Goal: Communication & Community: Participate in discussion

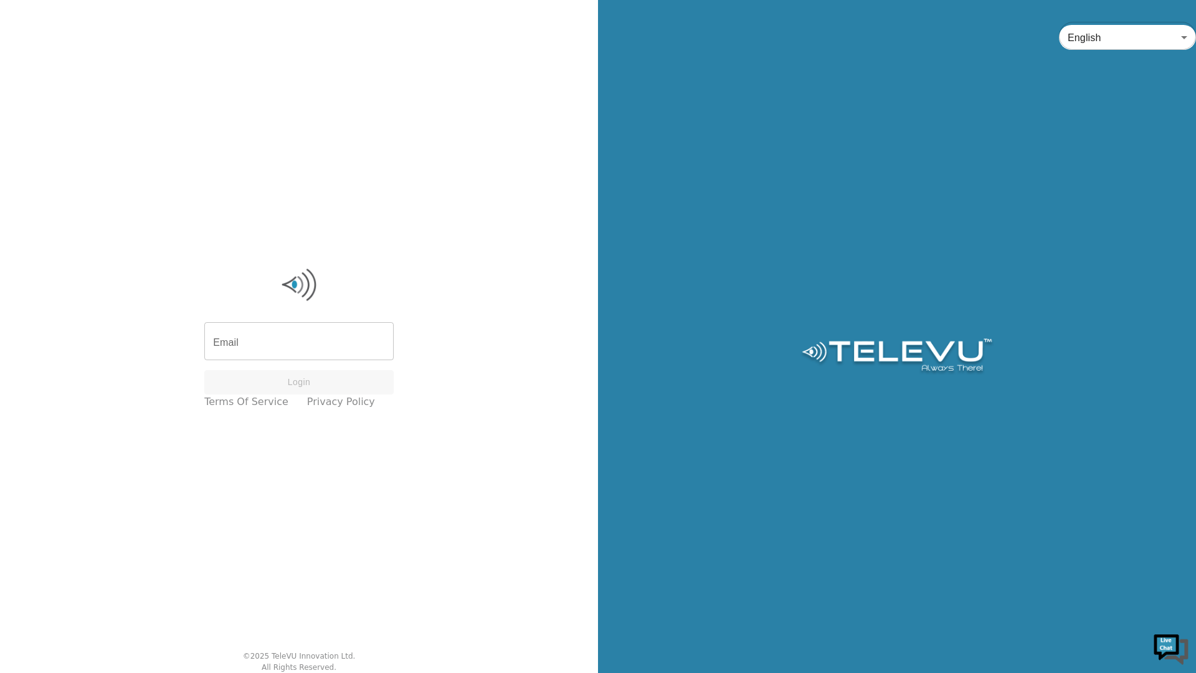
click at [319, 481] on div "Email Email Login Terms of Service Privacy Policy © 2025 TeleVU Innovation Ltd.…" at bounding box center [299, 336] width 598 height 673
click at [321, 354] on input "Email" at bounding box center [298, 342] width 189 height 35
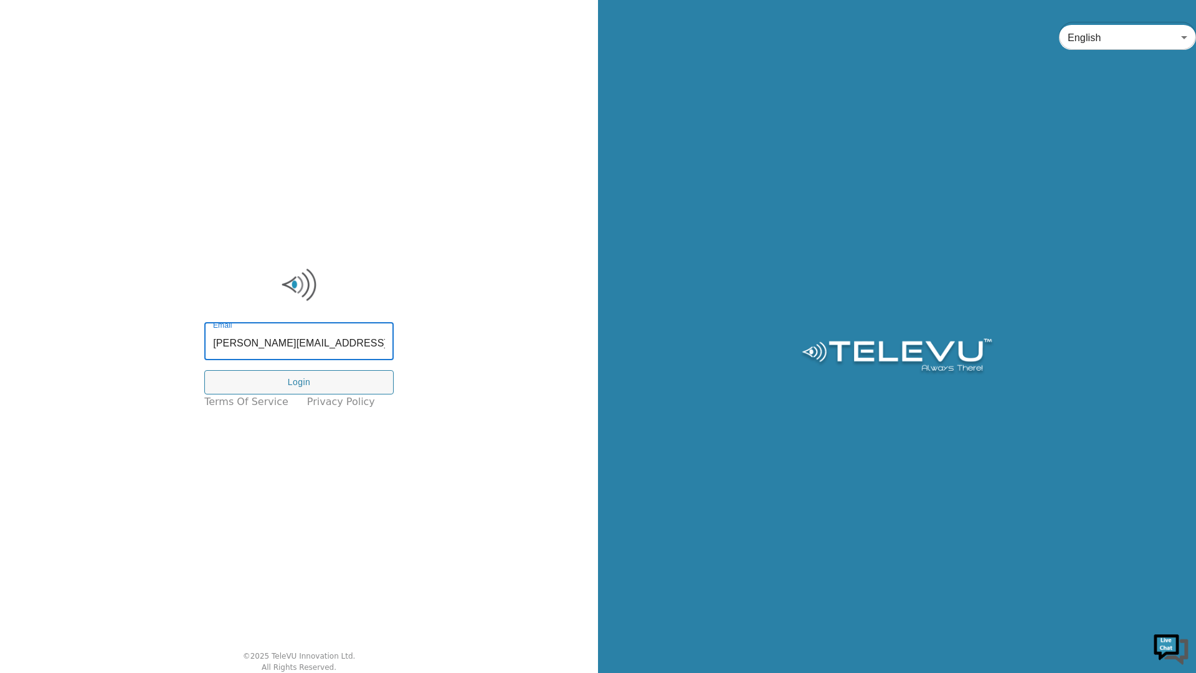
type input "richard.spence@nshealth.ca"
click at [348, 379] on button "Login" at bounding box center [298, 382] width 189 height 24
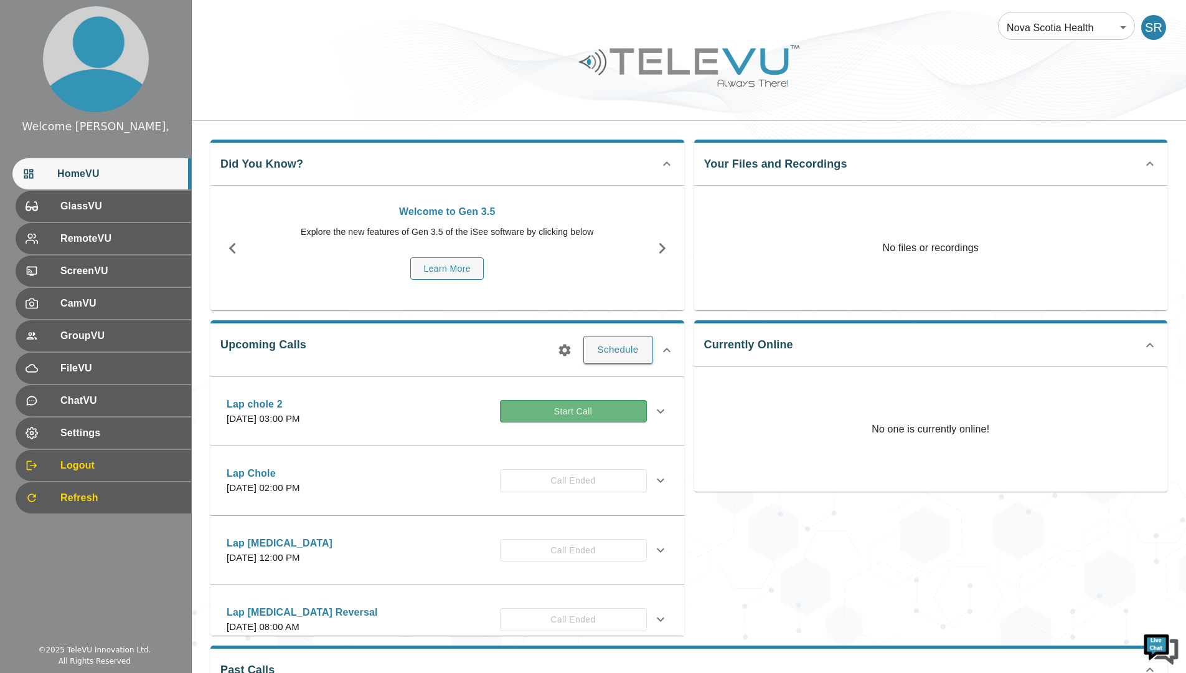
click at [570, 407] on button "Start Call" at bounding box center [573, 411] width 147 height 23
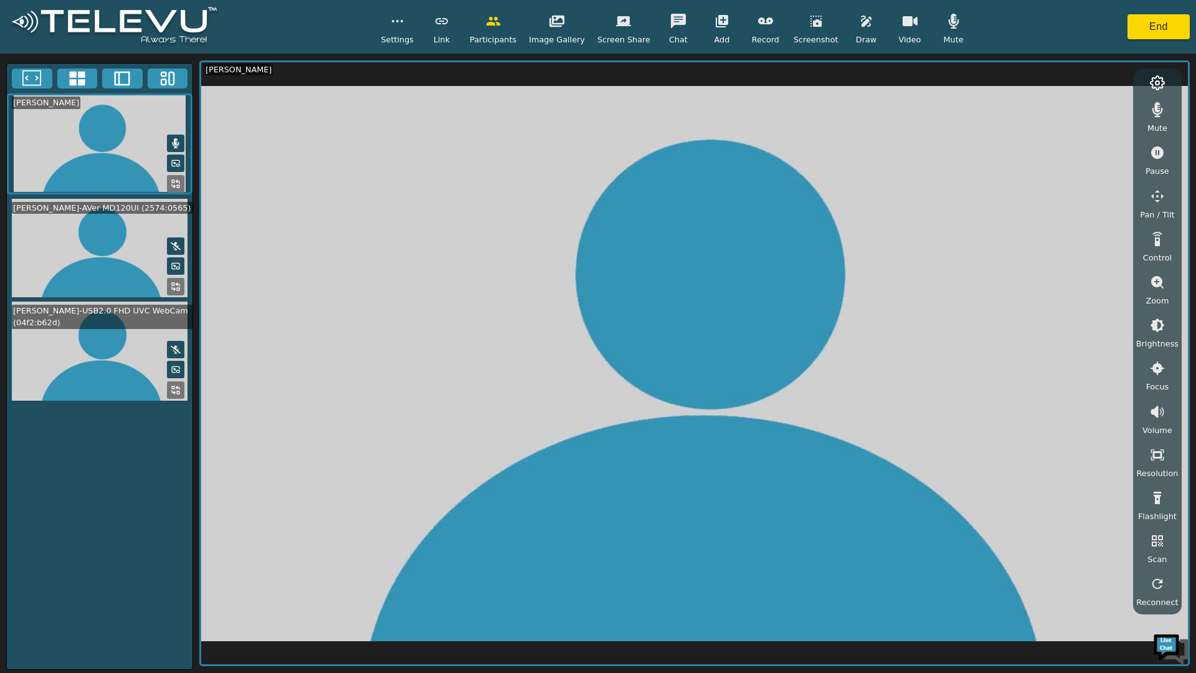
click at [716, 22] on icon "button" at bounding box center [722, 21] width 12 height 12
click at [742, 63] on span "Add RemoteVU" at bounding box center [744, 65] width 60 height 12
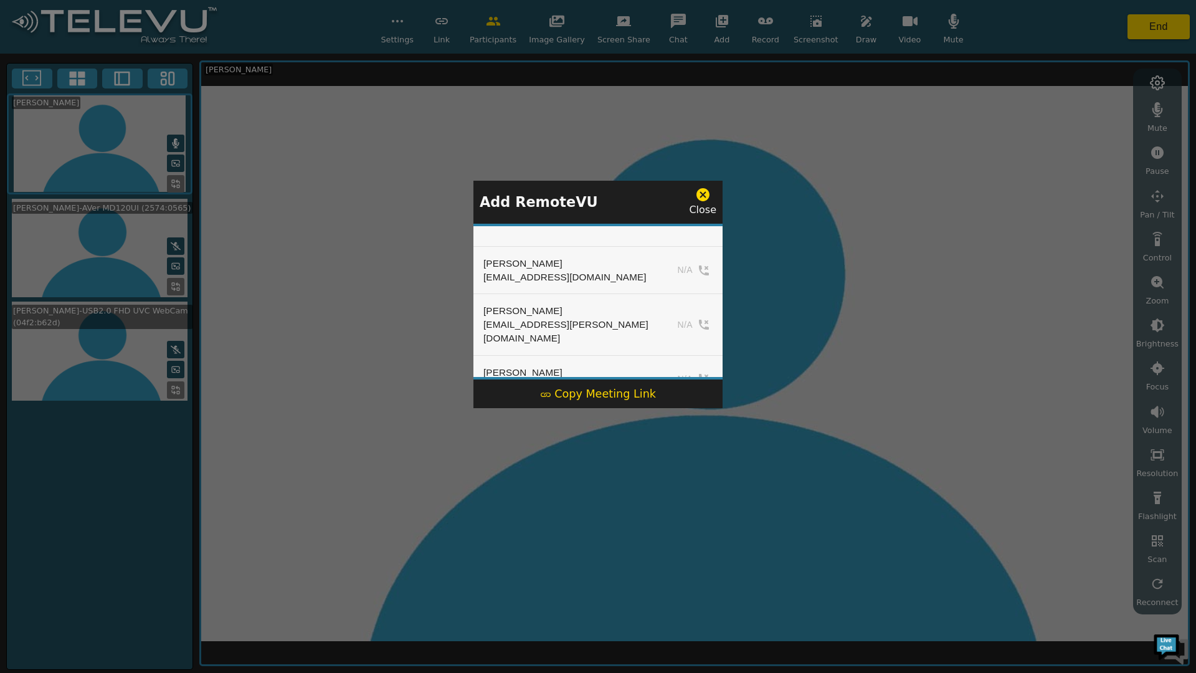
click at [702, 197] on icon at bounding box center [703, 195] width 16 height 16
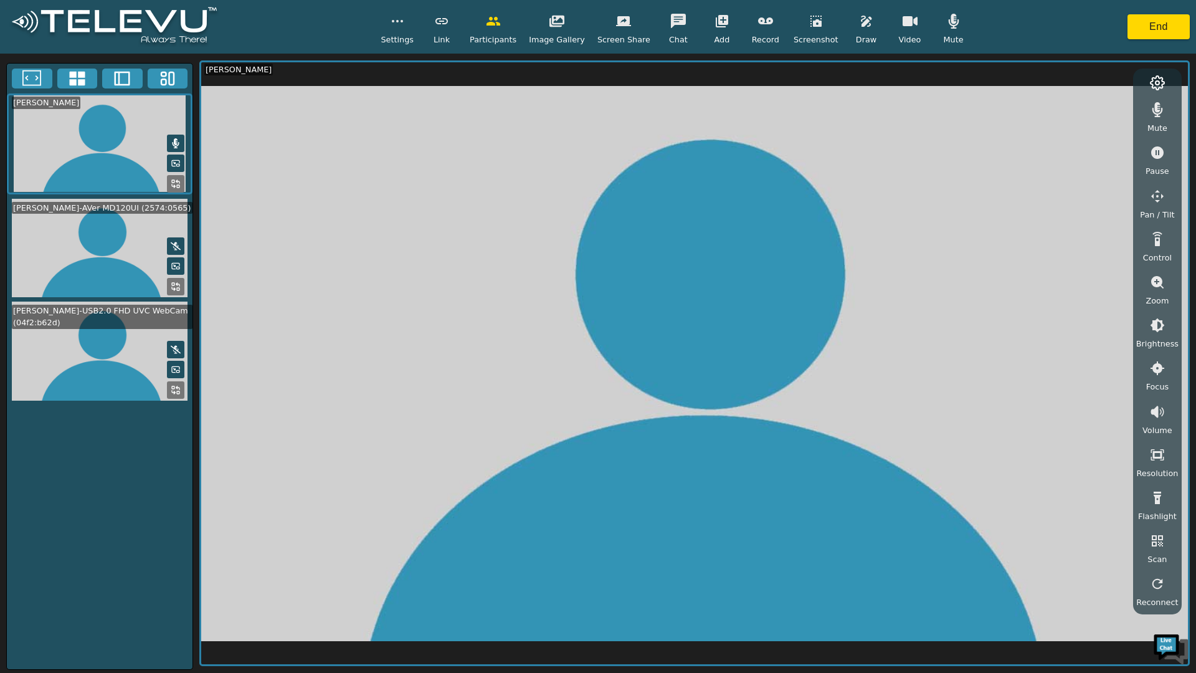
click at [716, 27] on icon "button" at bounding box center [722, 21] width 12 height 12
click at [751, 139] on span "Add GlassVU" at bounding box center [739, 139] width 51 height 12
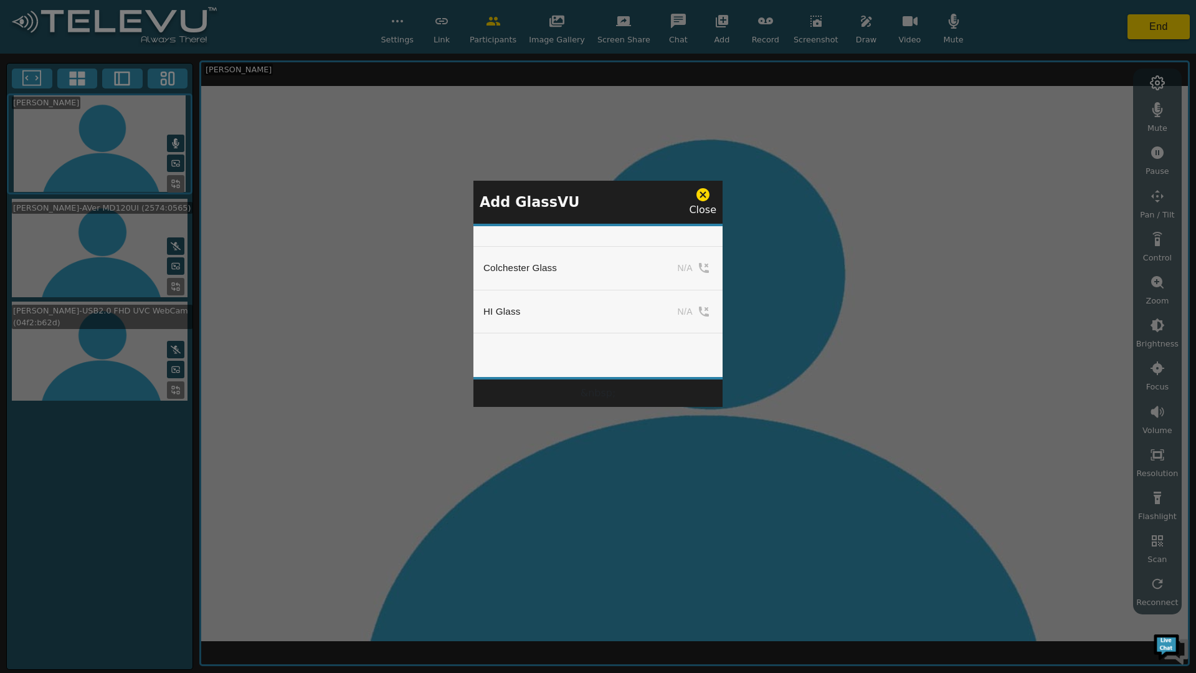
click at [509, 310] on div "HI Glass" at bounding box center [501, 312] width 37 height 14
click at [686, 309] on td "N/A" at bounding box center [674, 312] width 98 height 44
click at [700, 309] on td "N/A" at bounding box center [674, 312] width 98 height 44
click at [705, 199] on icon at bounding box center [702, 194] width 13 height 13
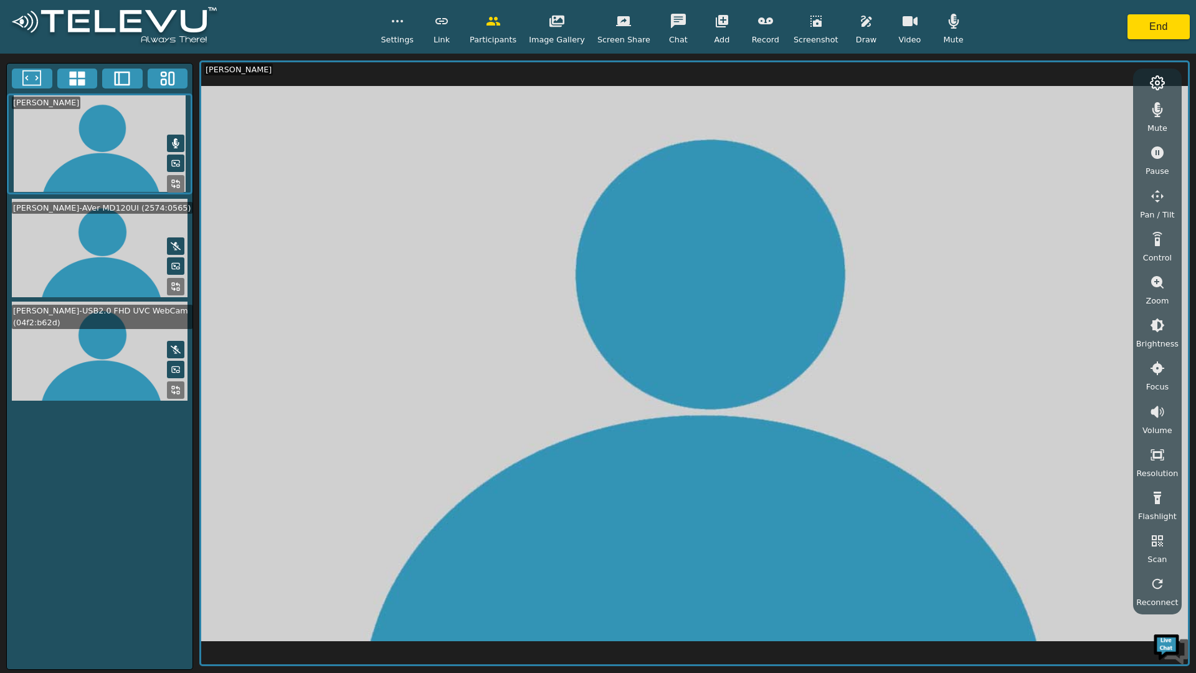
click at [716, 17] on icon "button" at bounding box center [722, 21] width 12 height 12
click at [742, 64] on span "Add RemoteVU" at bounding box center [744, 65] width 60 height 12
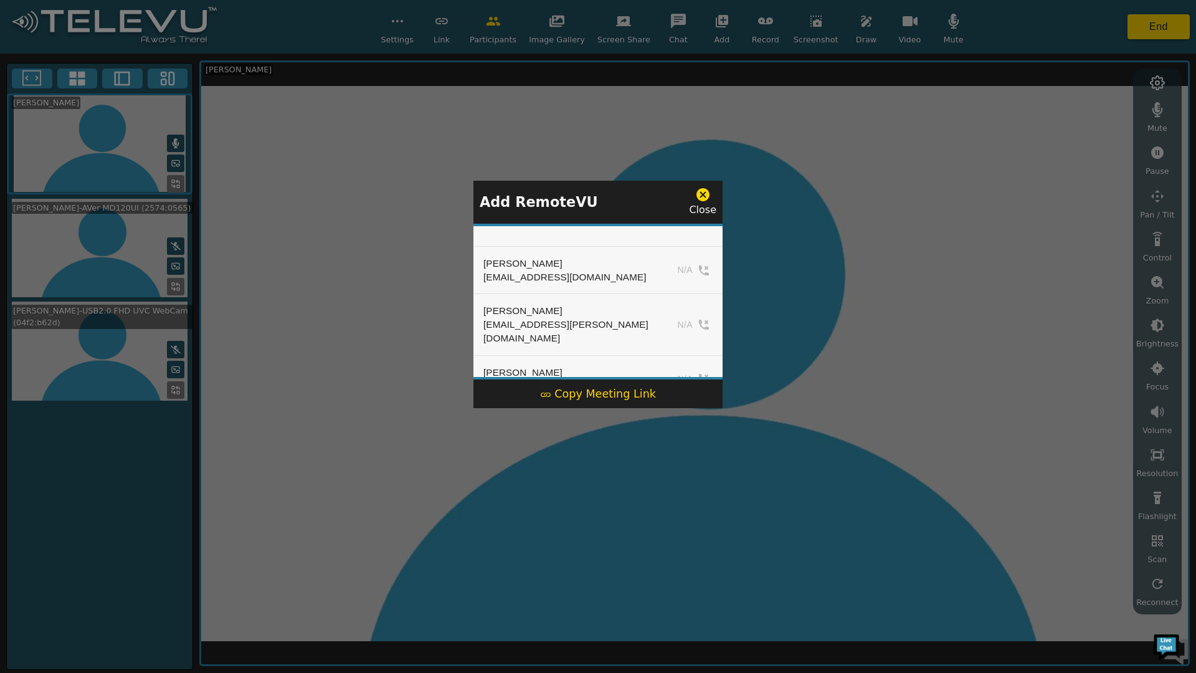
scroll to position [308, 0]
click at [532, 242] on div "[PERSON_NAME]" at bounding box center [567, 235] width 169 height 14
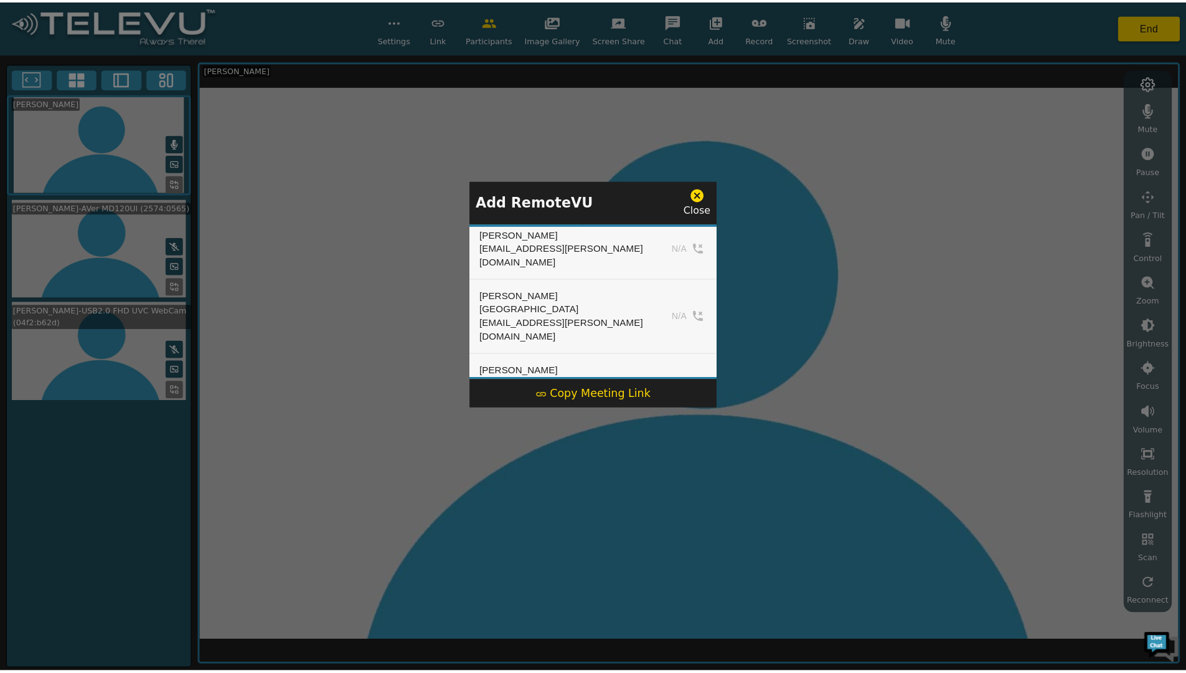
scroll to position [183, 0]
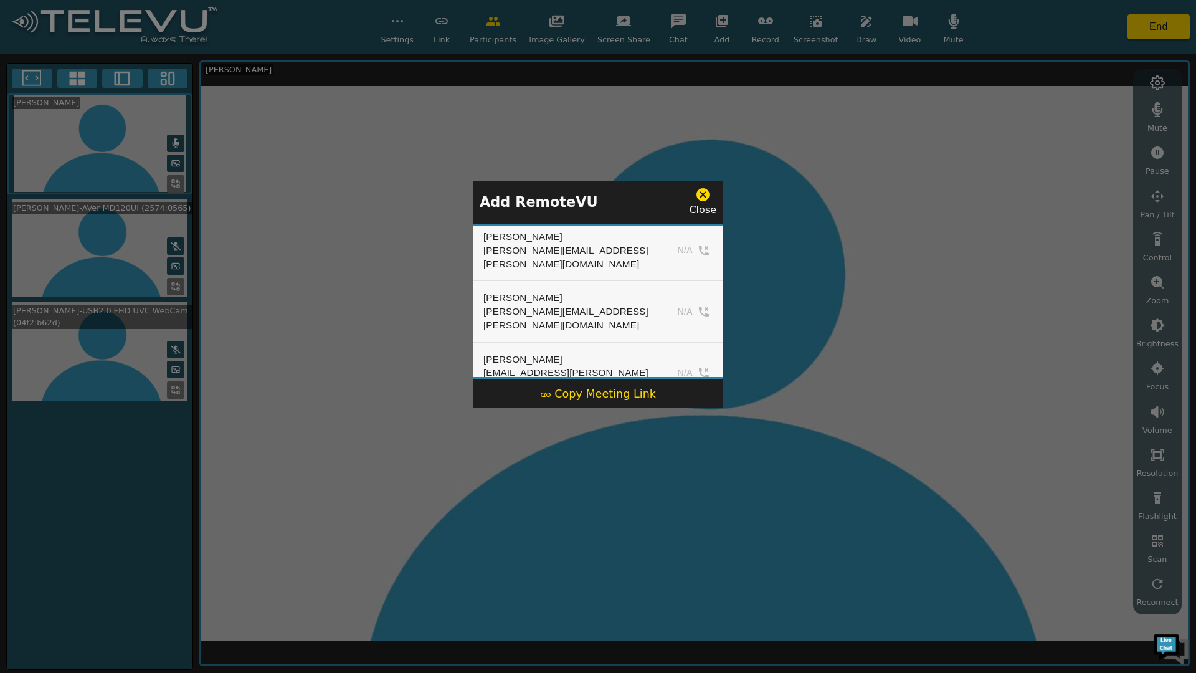
click at [691, 342] on td "N/A" at bounding box center [692, 372] width 60 height 61
click at [676, 342] on td "N/A" at bounding box center [692, 372] width 60 height 61
click at [702, 196] on icon at bounding box center [703, 195] width 16 height 16
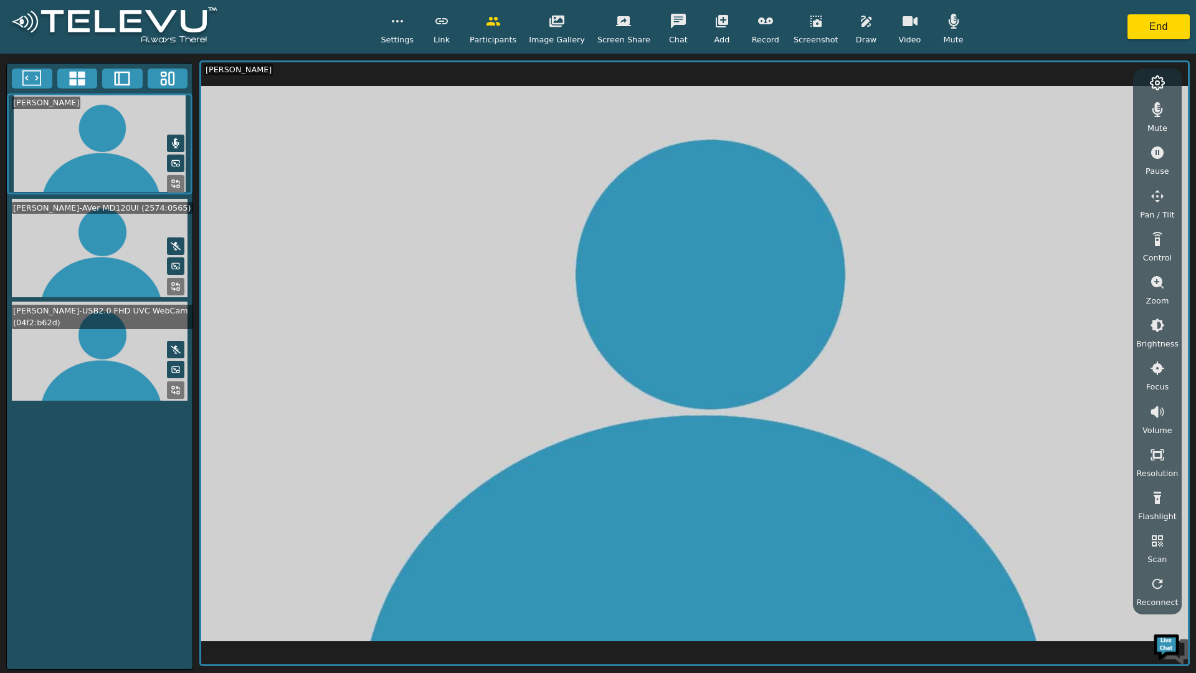
click at [1166, 31] on button "End" at bounding box center [1158, 26] width 62 height 25
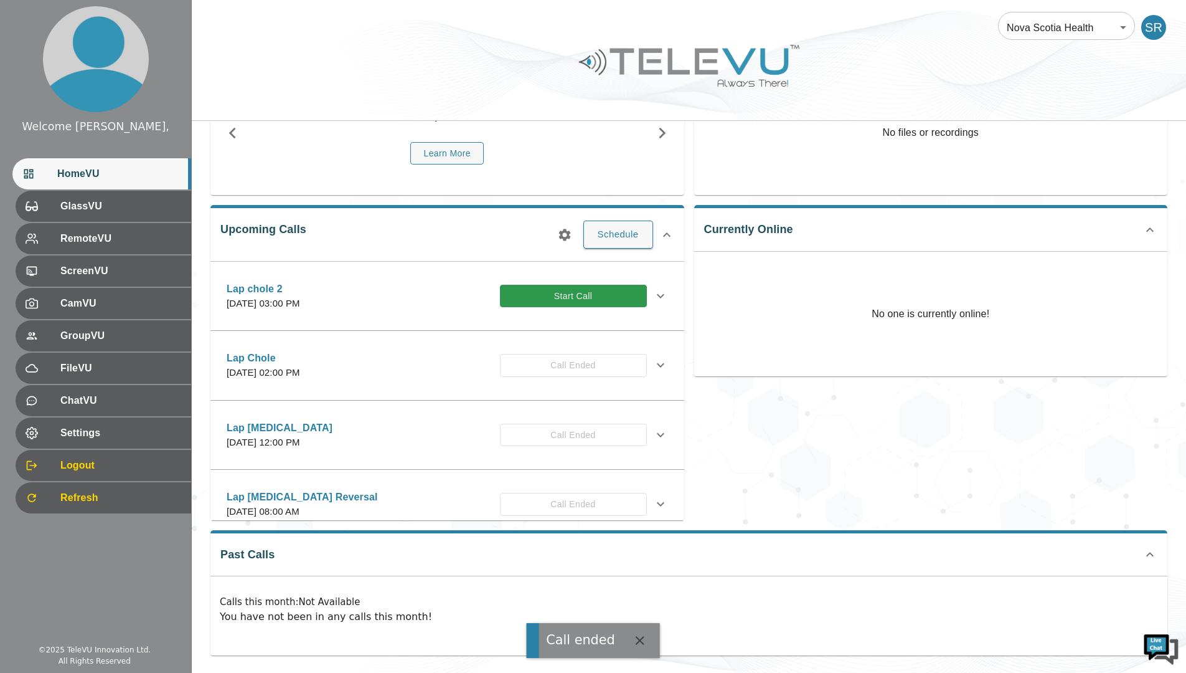
scroll to position [116, 0]
click at [1150, 224] on icon at bounding box center [1150, 228] width 15 height 15
click at [1150, 224] on icon at bounding box center [1150, 223] width 7 height 4
click at [653, 364] on icon at bounding box center [660, 363] width 15 height 15
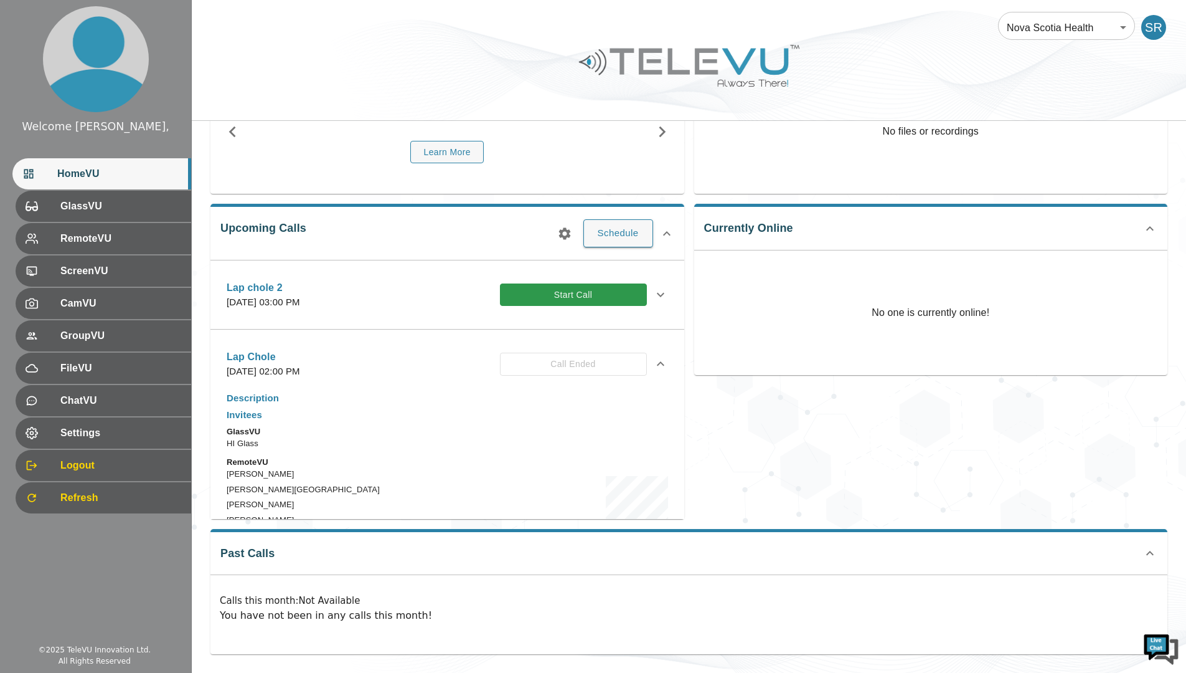
click at [600, 366] on div "Lap Chole [DATE] 02:00 PM Call Ended" at bounding box center [437, 363] width 420 height 29
click at [578, 366] on div "Lap Chole [DATE] 02:00 PM Call Ended" at bounding box center [437, 363] width 420 height 29
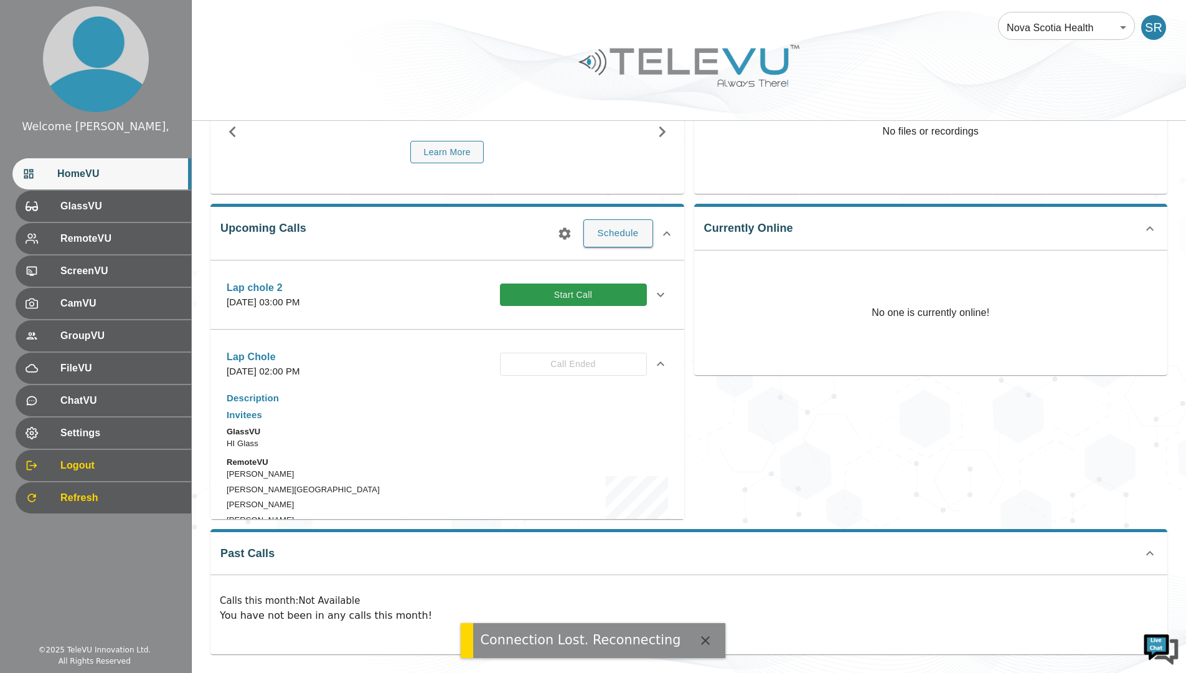
scroll to position [125, 0]
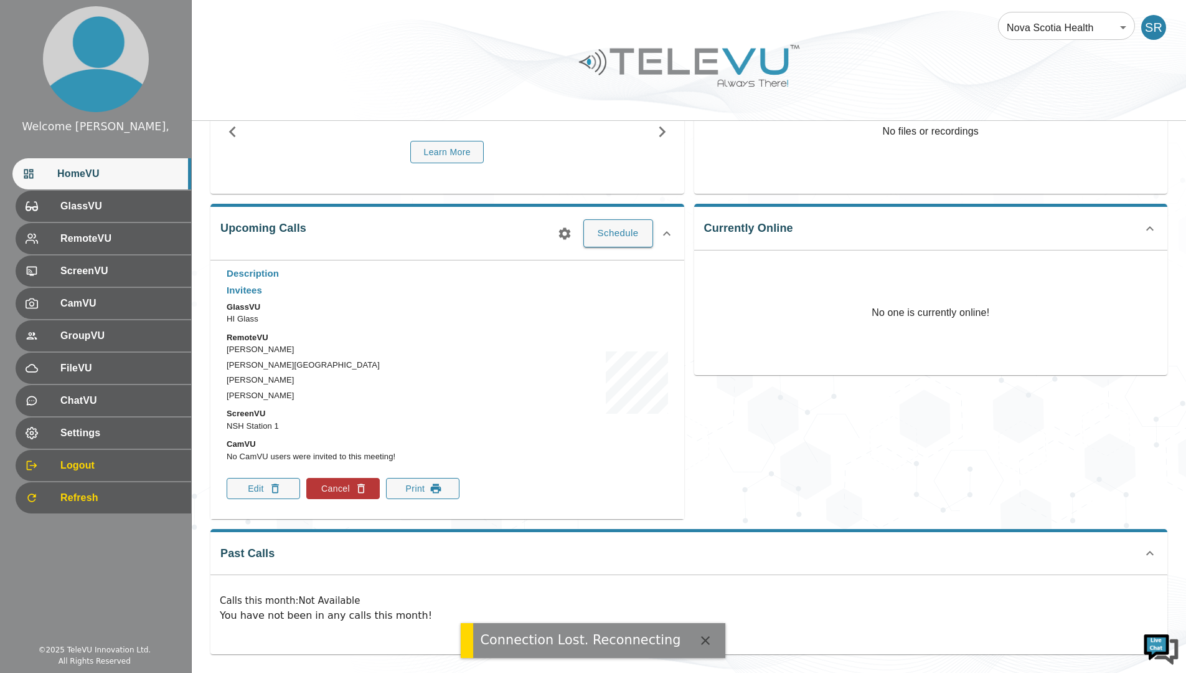
click at [266, 490] on button "Edit" at bounding box center [263, 488] width 73 height 21
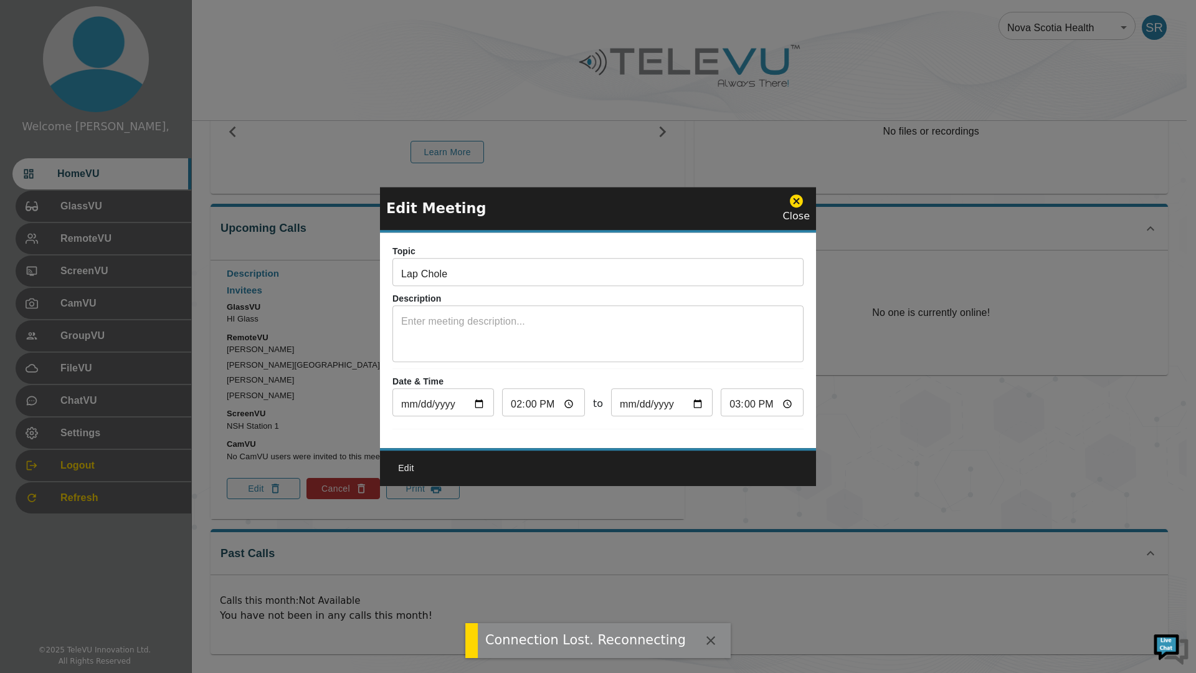
click at [564, 397] on input "14:00" at bounding box center [543, 403] width 83 height 25
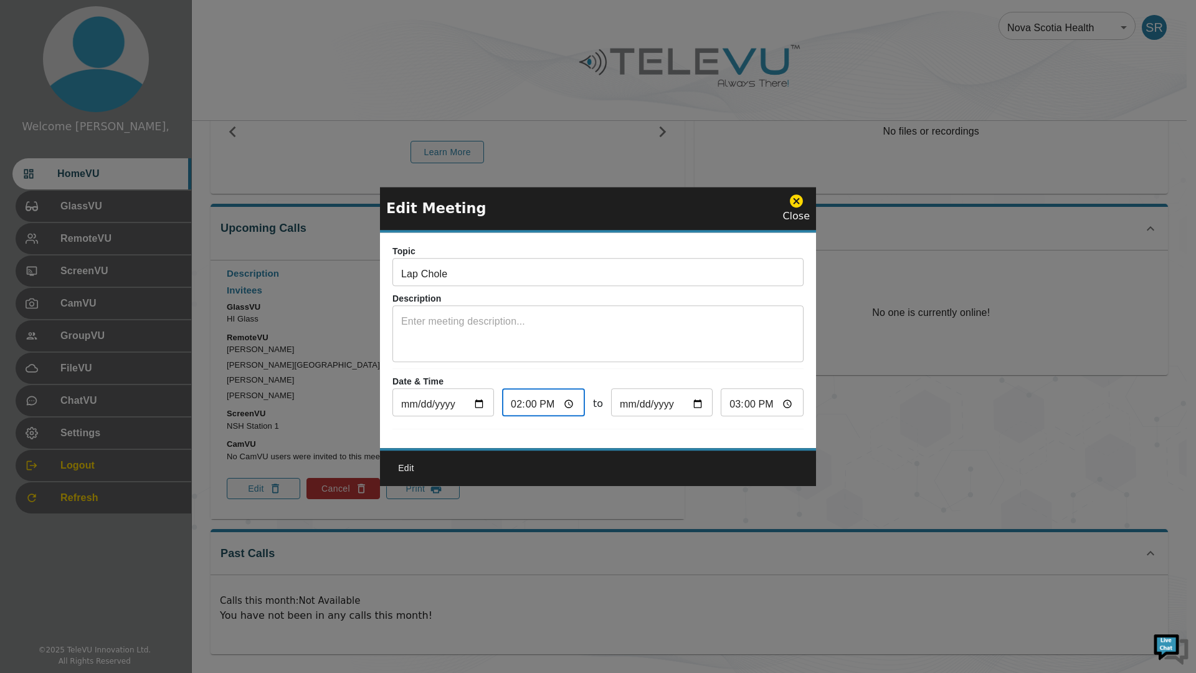
type input "15:00"
type input "16:00"
type input "15:00"
click at [411, 471] on button "Edit" at bounding box center [406, 467] width 40 height 23
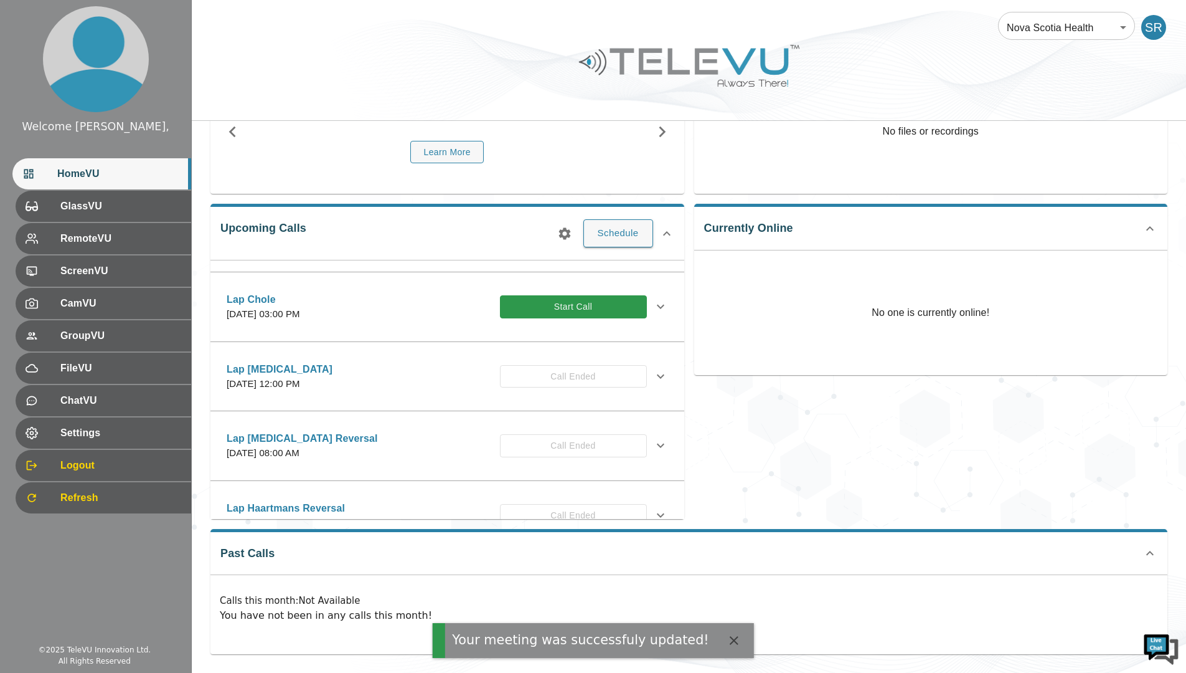
scroll to position [0, 0]
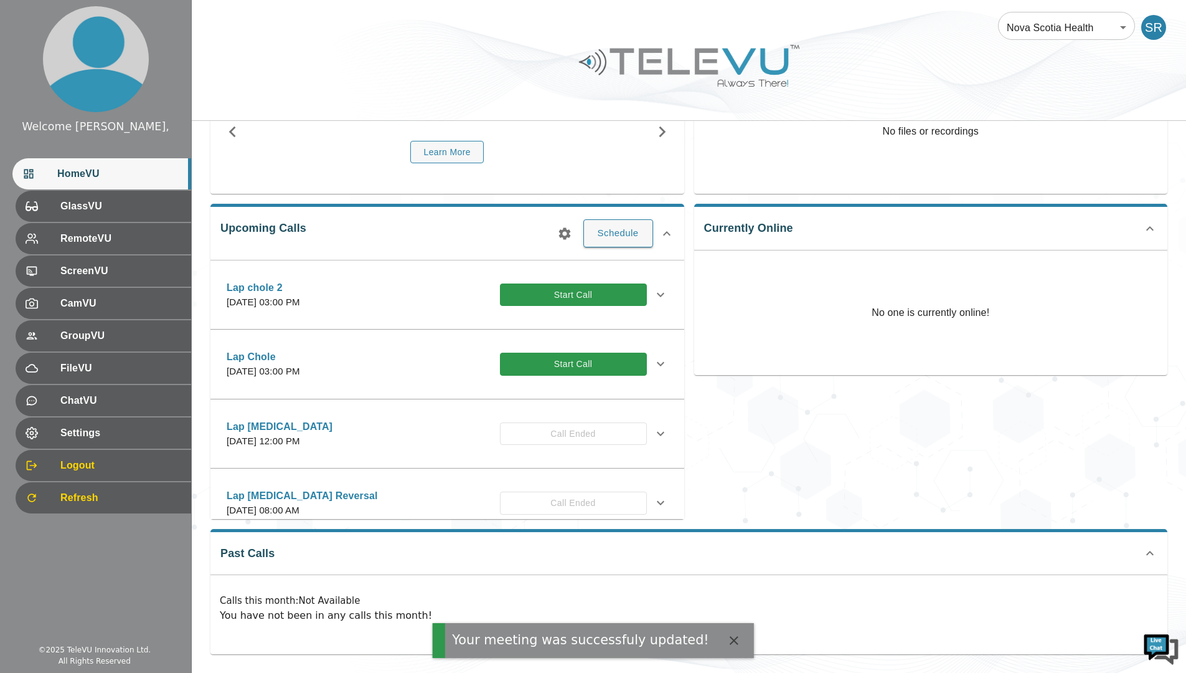
click at [606, 362] on button "Start Call" at bounding box center [573, 363] width 147 height 23
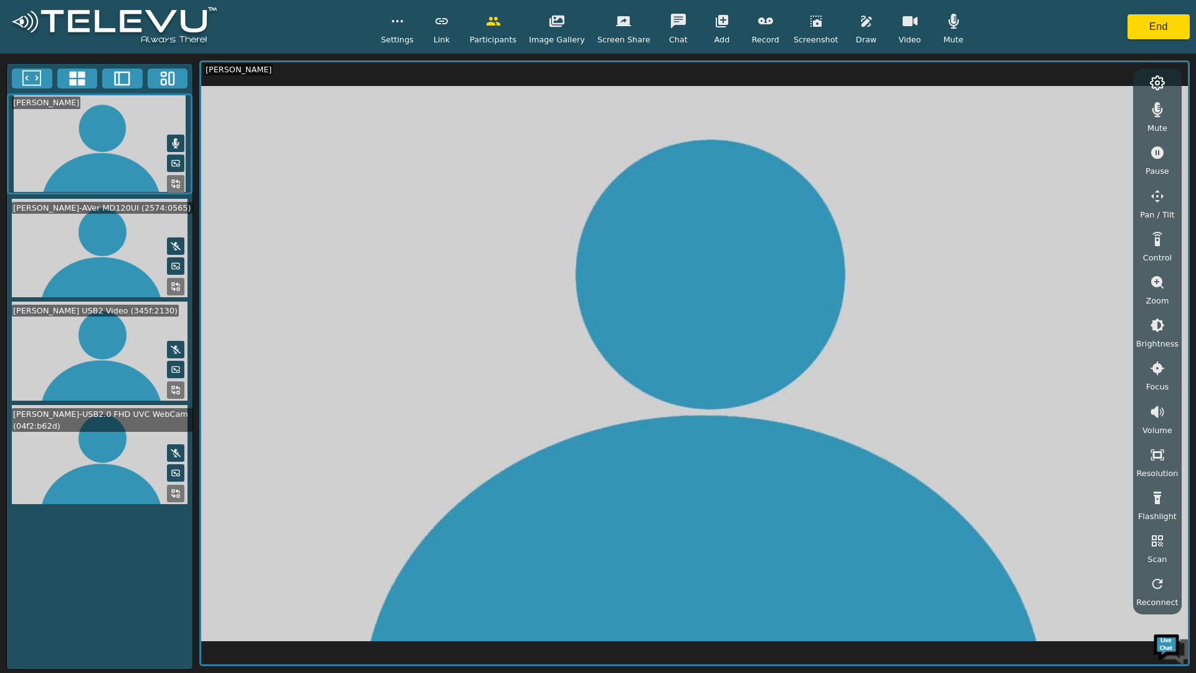
click at [716, 21] on icon "button" at bounding box center [722, 21] width 12 height 12
click at [743, 64] on span "Add RemoteVU" at bounding box center [744, 65] width 60 height 12
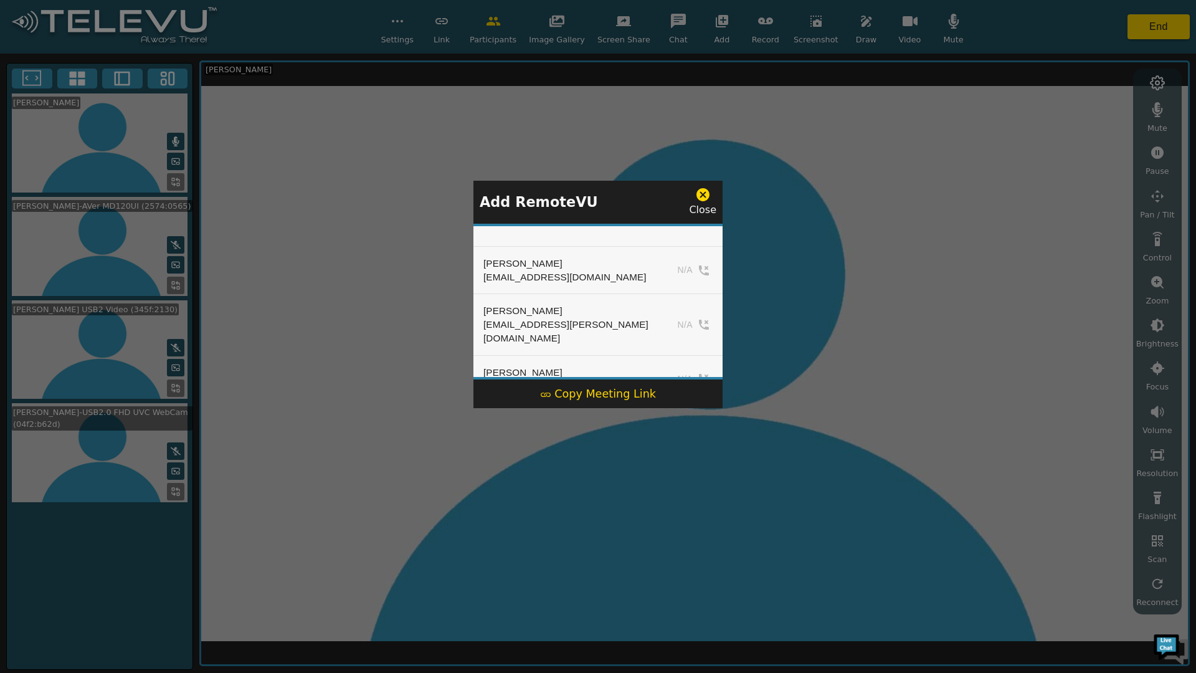
click at [706, 194] on icon at bounding box center [702, 194] width 13 height 13
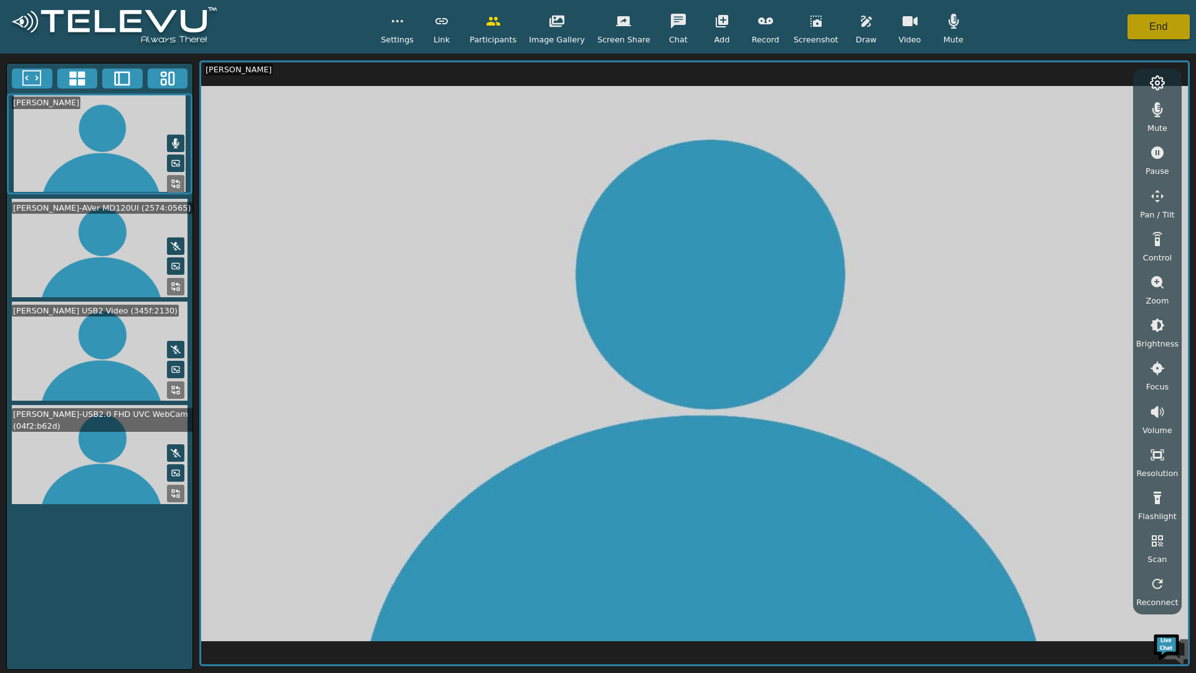
click at [1146, 24] on button "End" at bounding box center [1158, 26] width 62 height 25
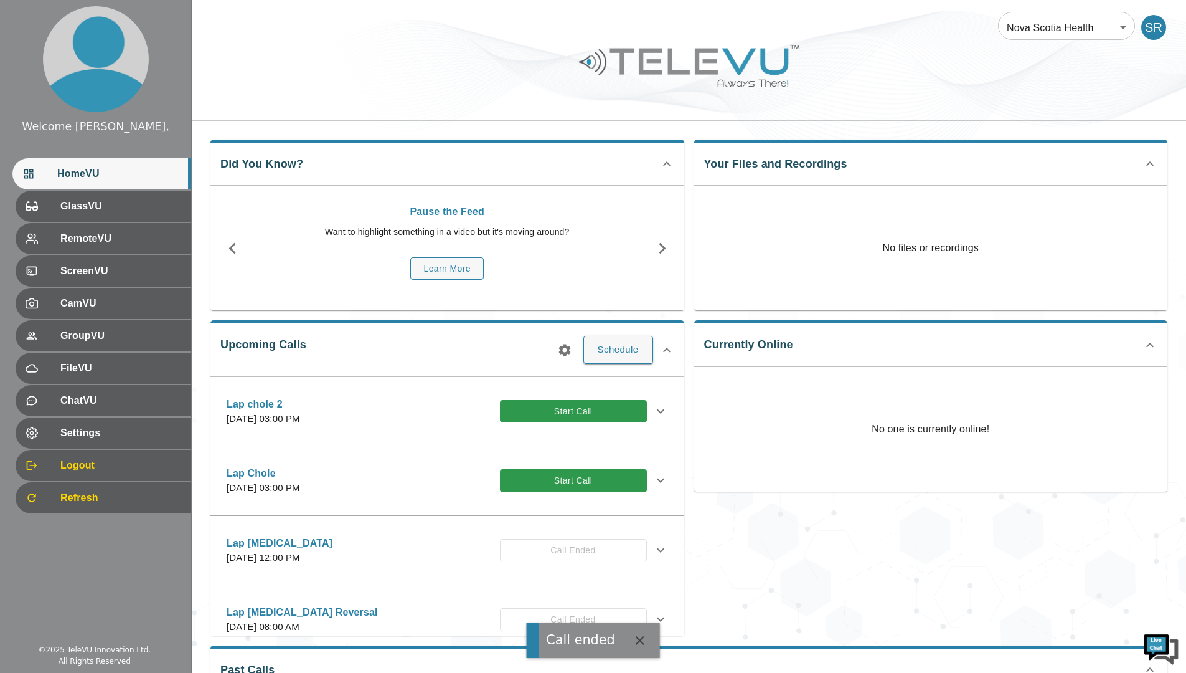
click at [653, 476] on icon at bounding box center [660, 480] width 15 height 15
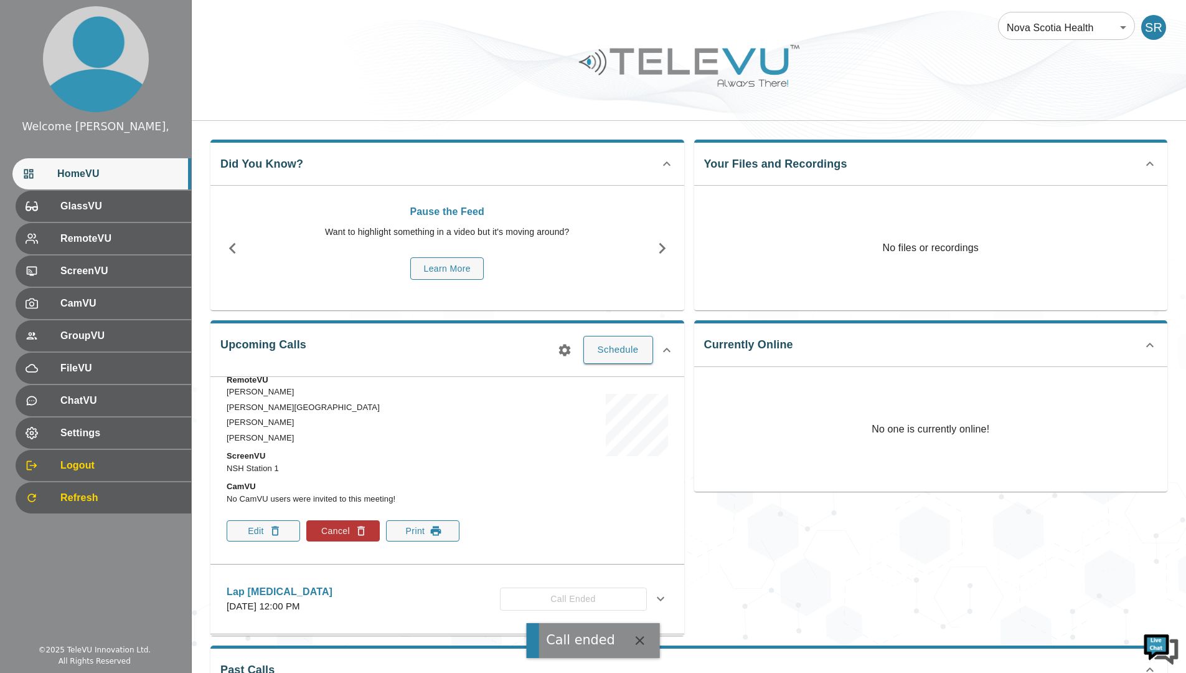
scroll to position [249, 0]
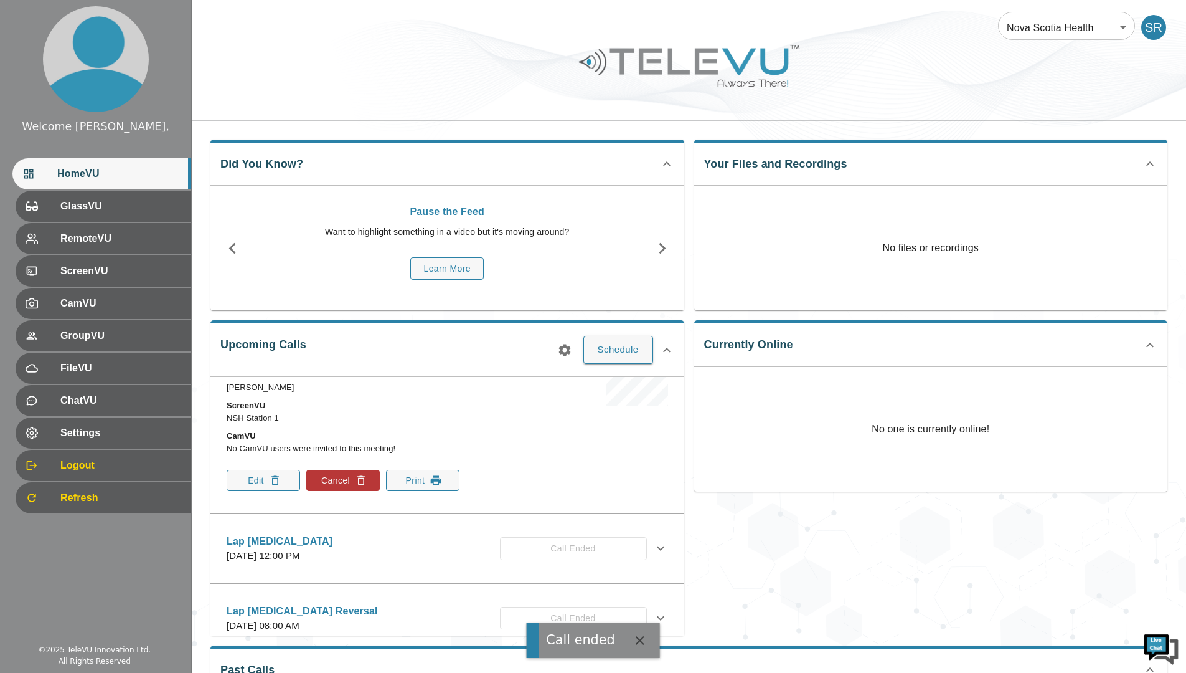
click at [264, 481] on button "Edit" at bounding box center [263, 480] width 73 height 21
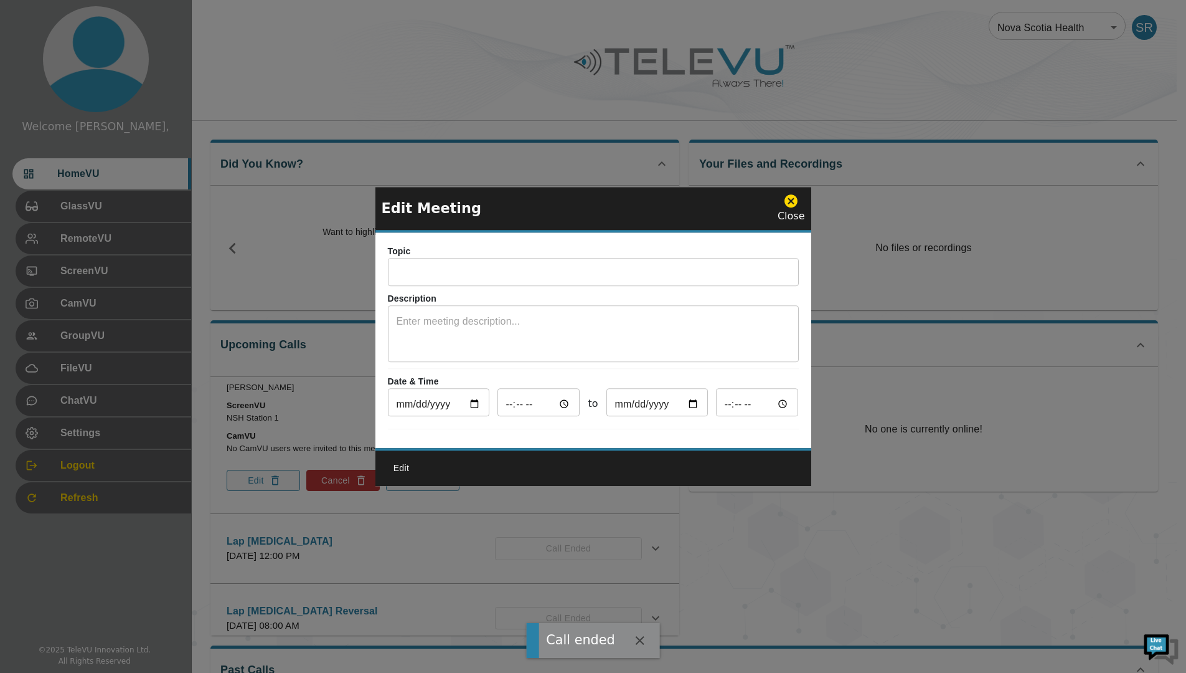
type input "Lap Chole"
type input "[DATE]"
type input "15:00"
type input "[DATE]"
type input "16:00"
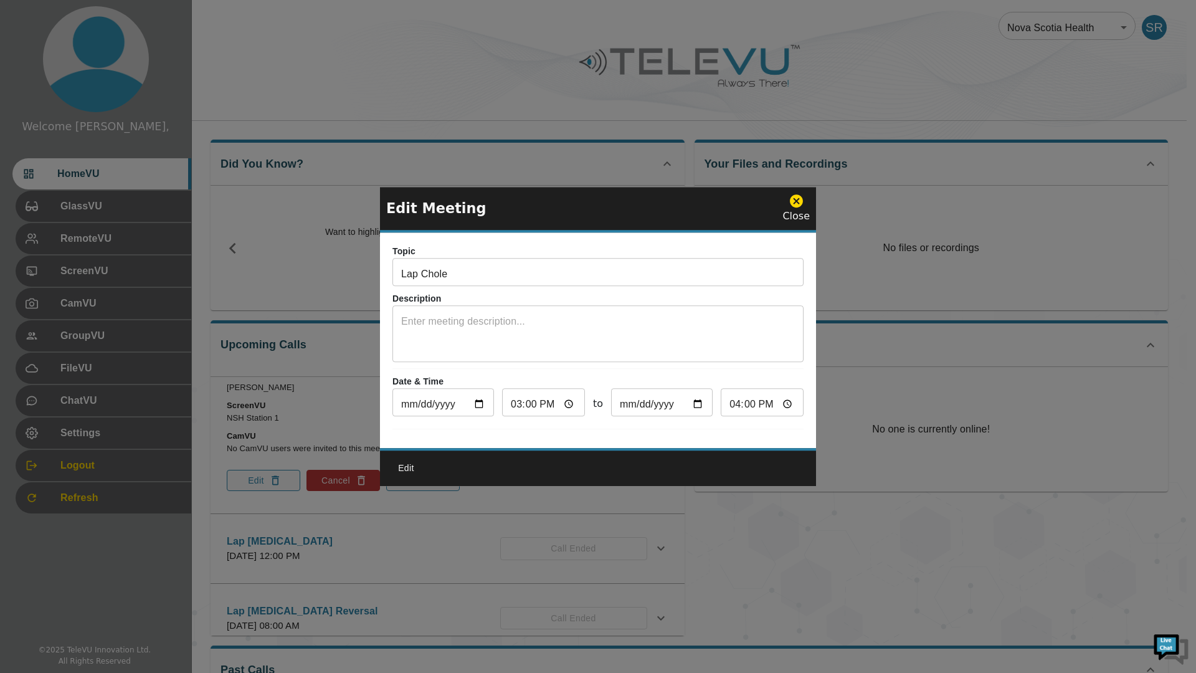
click at [801, 193] on icon at bounding box center [796, 201] width 16 height 16
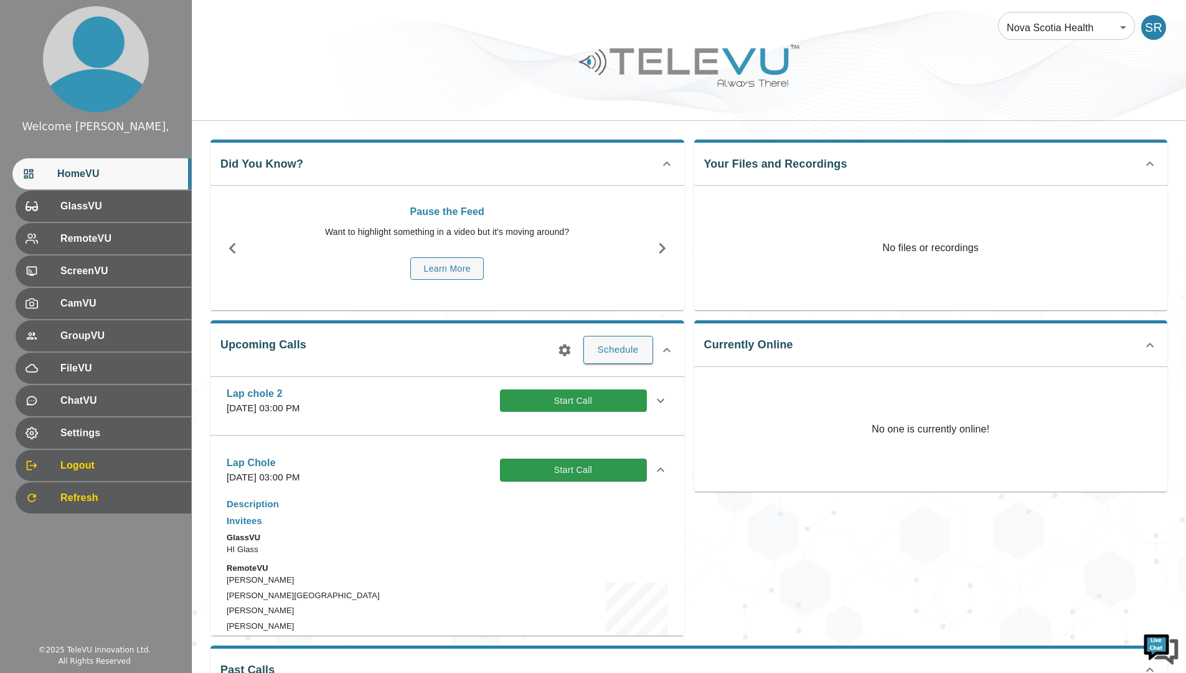
scroll to position [0, 0]
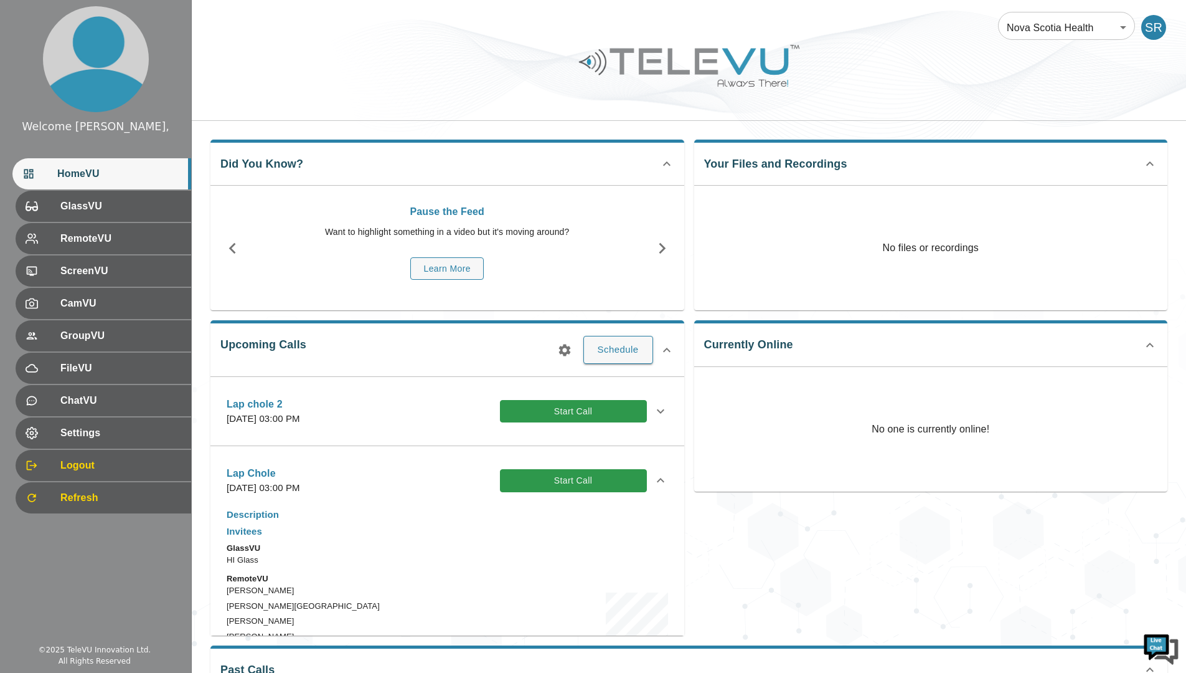
click at [568, 486] on button "Start Call" at bounding box center [573, 480] width 147 height 23
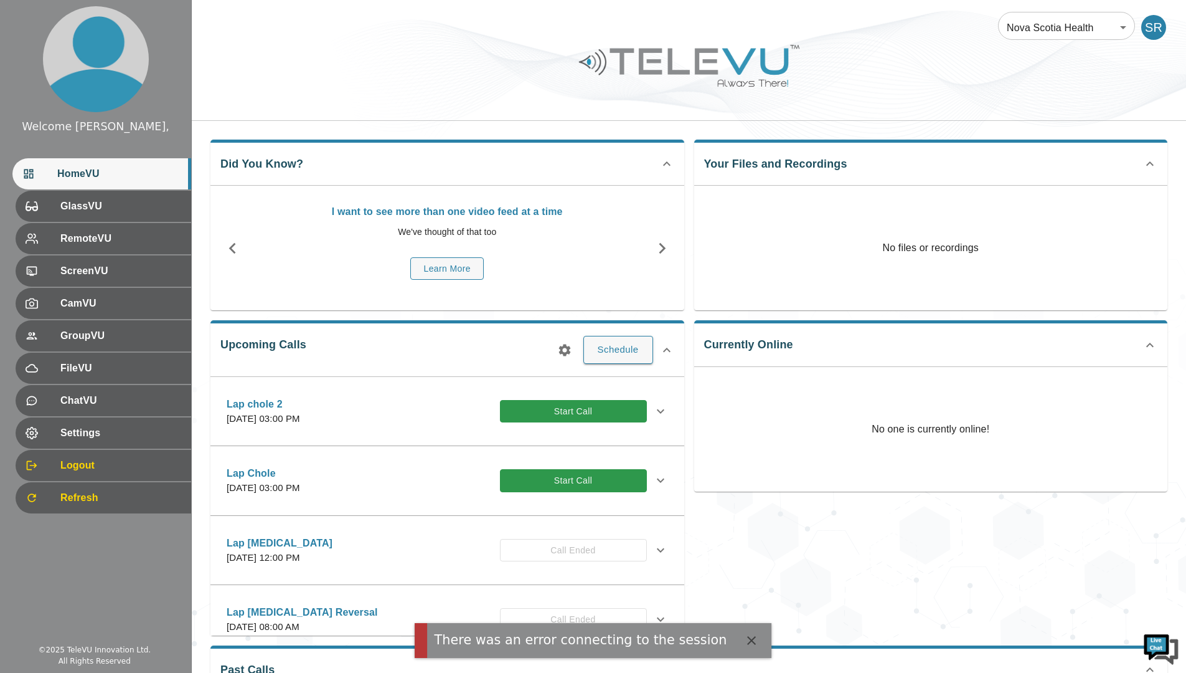
click at [575, 476] on button "Start Call" at bounding box center [573, 480] width 147 height 23
click at [570, 485] on button "Start Call" at bounding box center [573, 480] width 147 height 23
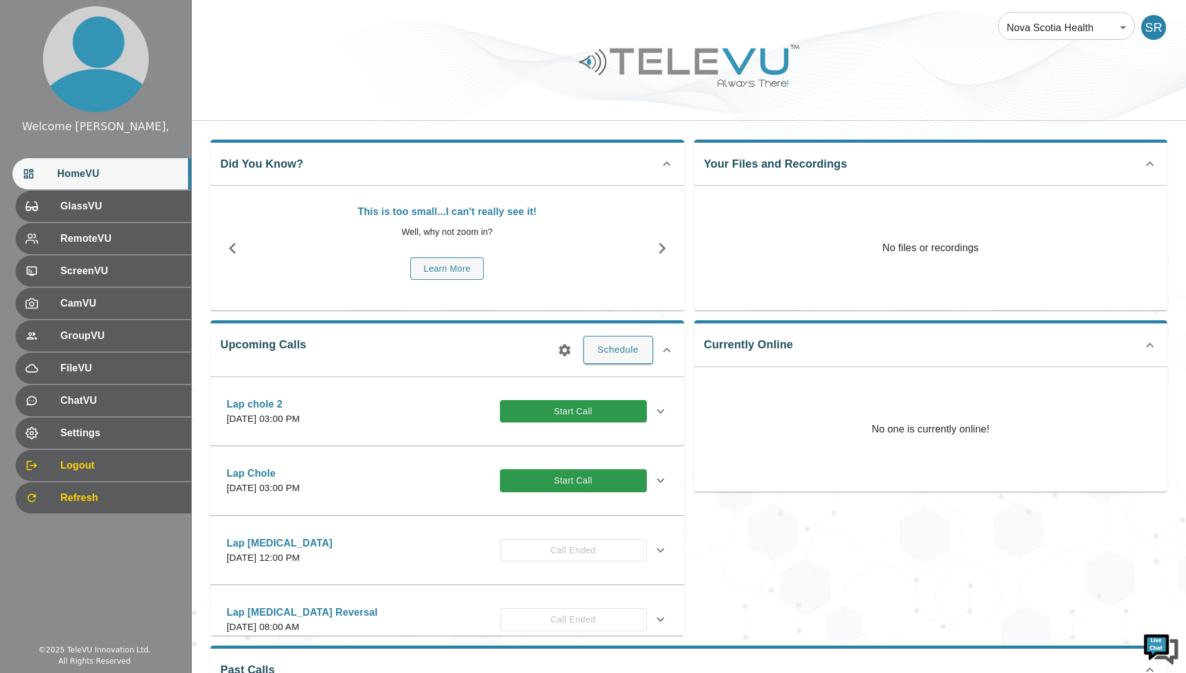
click at [537, 476] on button "Start Call" at bounding box center [573, 480] width 147 height 23
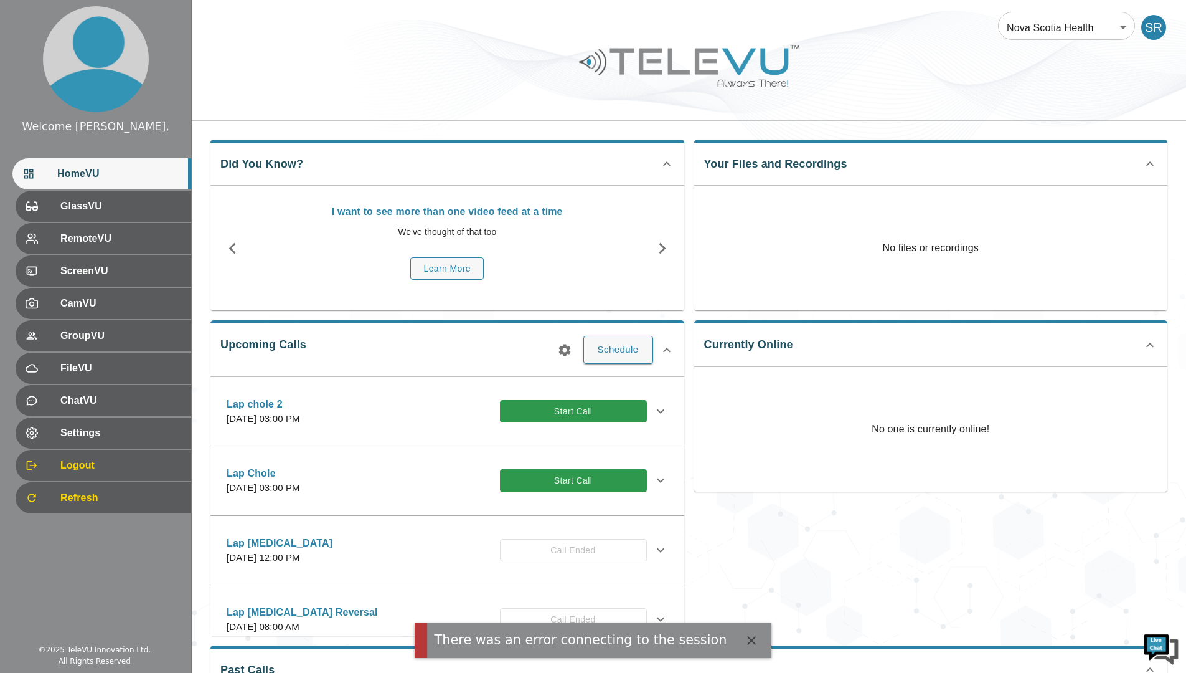
click at [575, 412] on button "Start Call" at bounding box center [573, 411] width 147 height 23
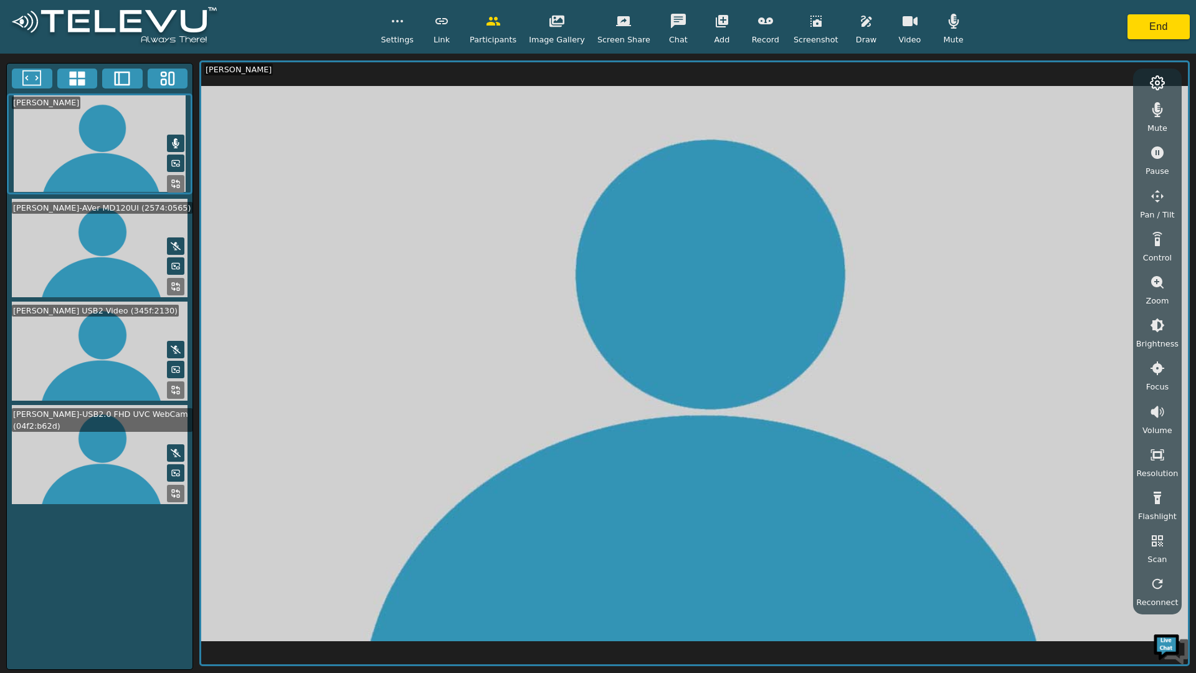
click at [1143, 20] on button "End" at bounding box center [1158, 26] width 62 height 25
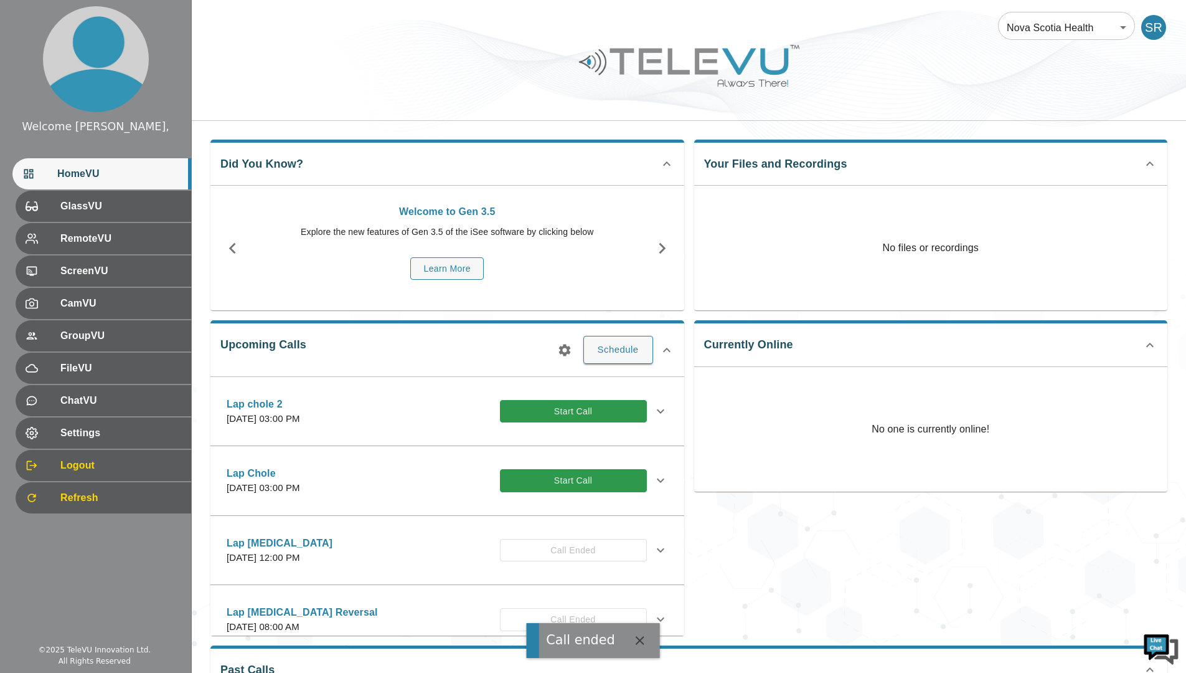
scroll to position [62, 0]
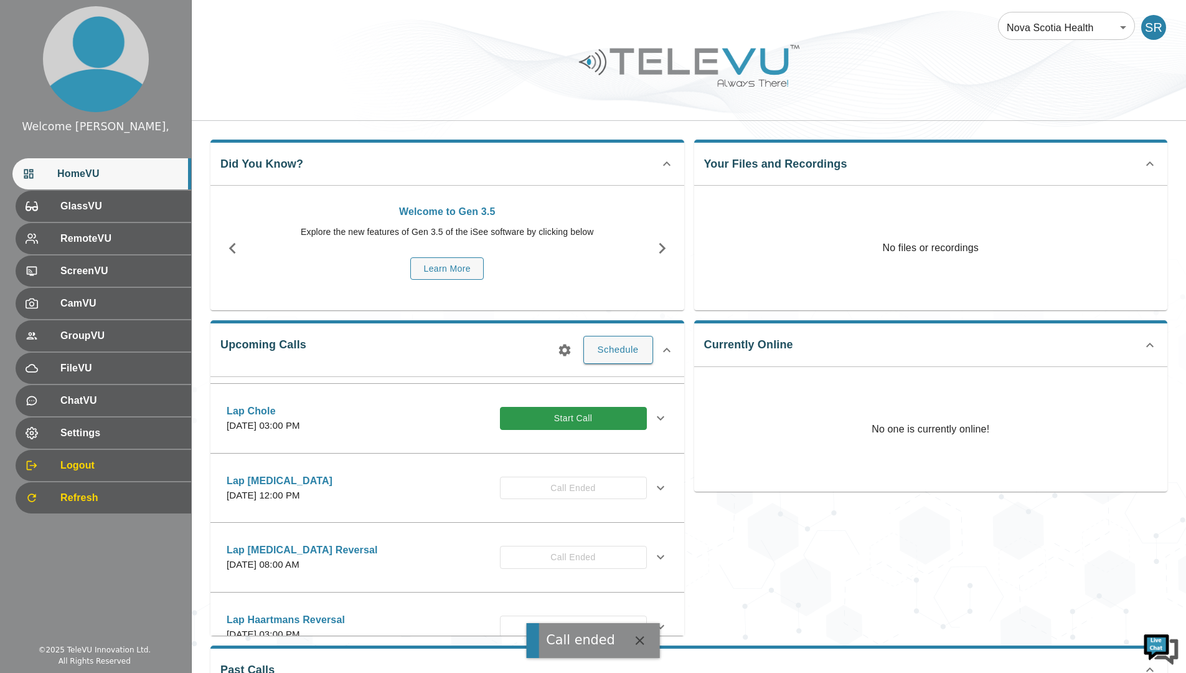
click at [655, 413] on icon at bounding box center [660, 417] width 15 height 15
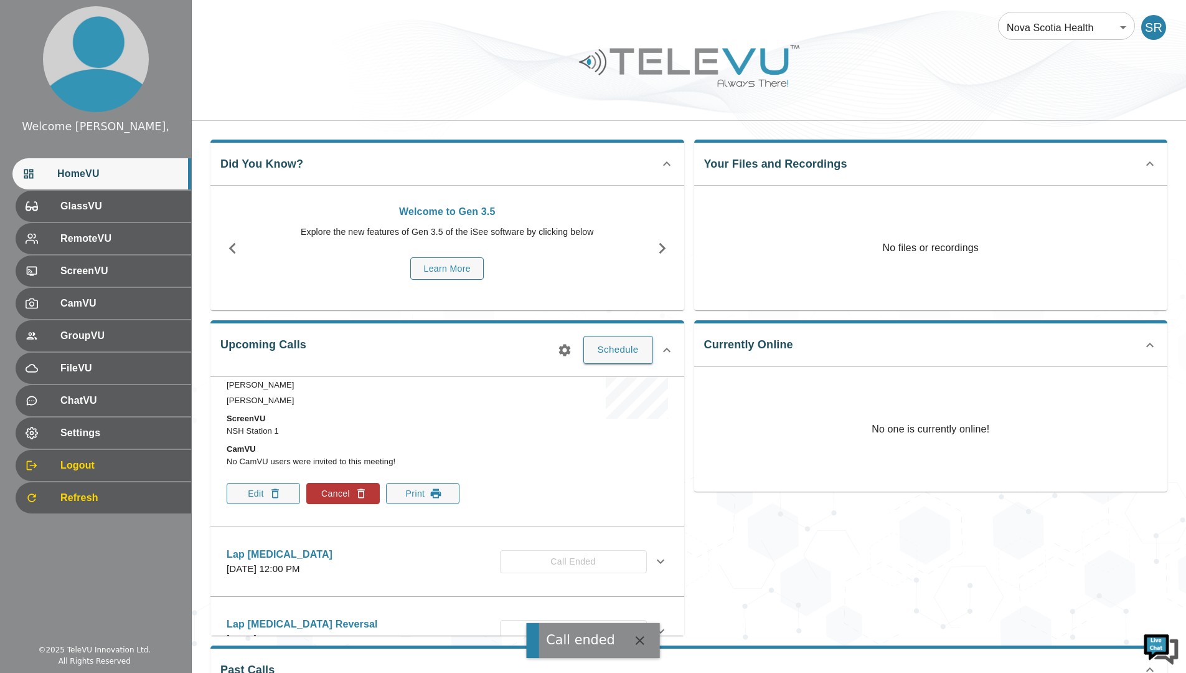
scroll to position [249, 0]
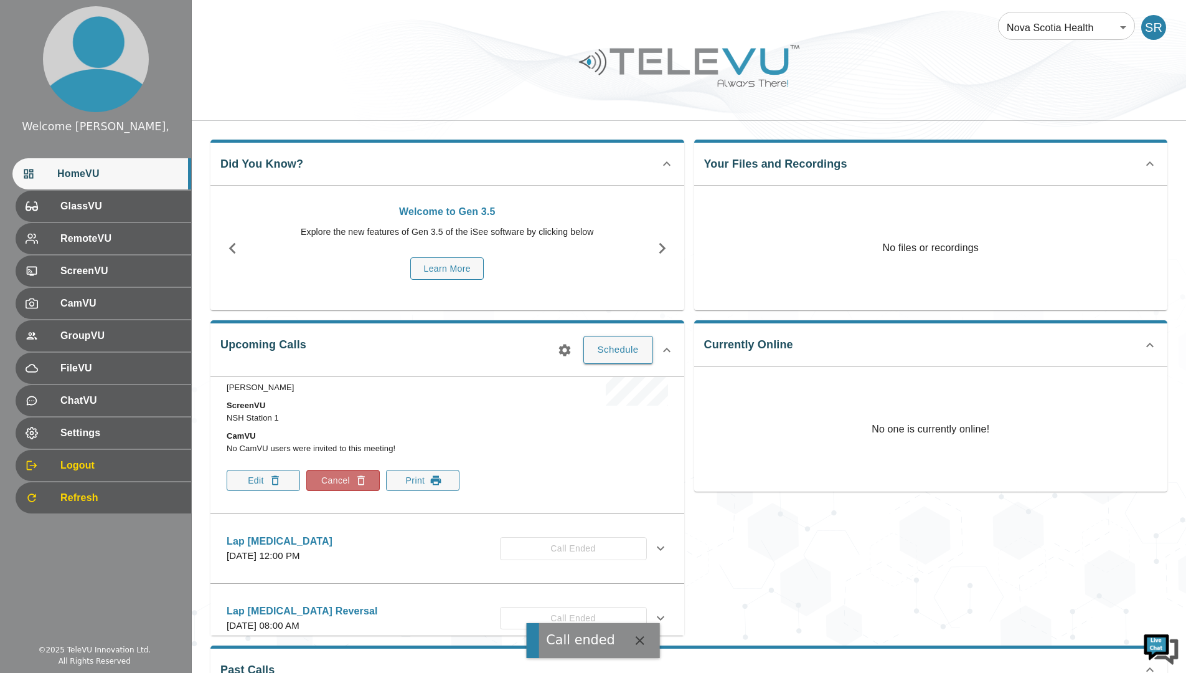
click at [350, 479] on button "Cancel" at bounding box center [342, 480] width 73 height 21
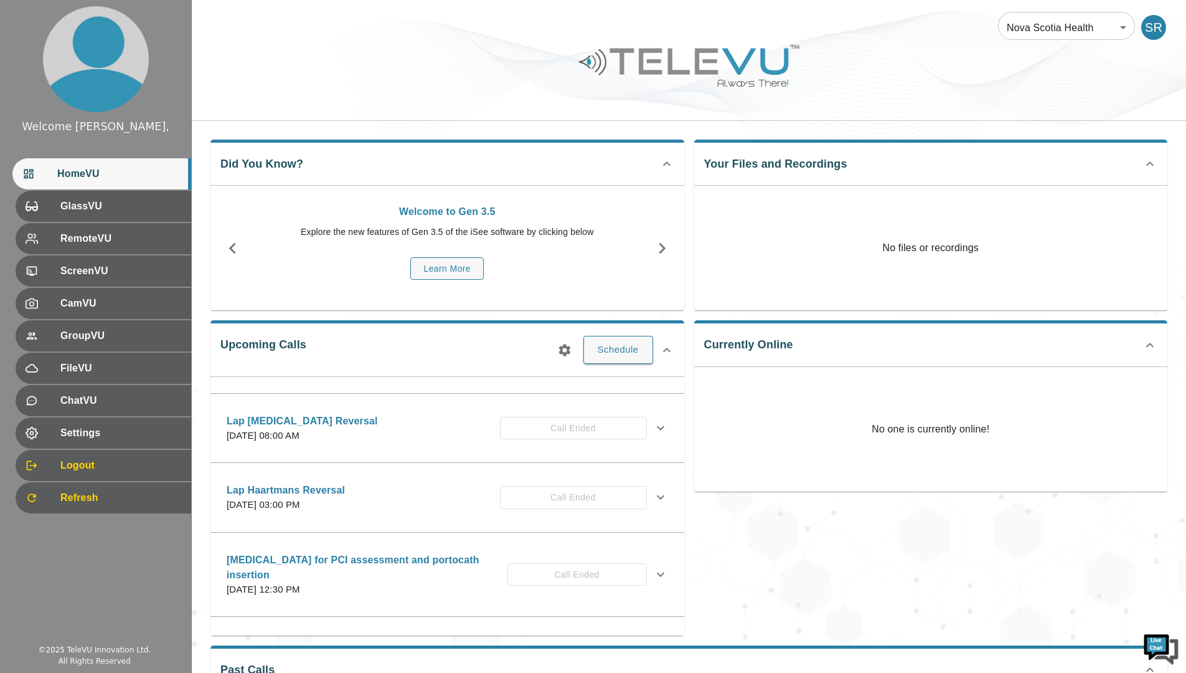
scroll to position [103, 0]
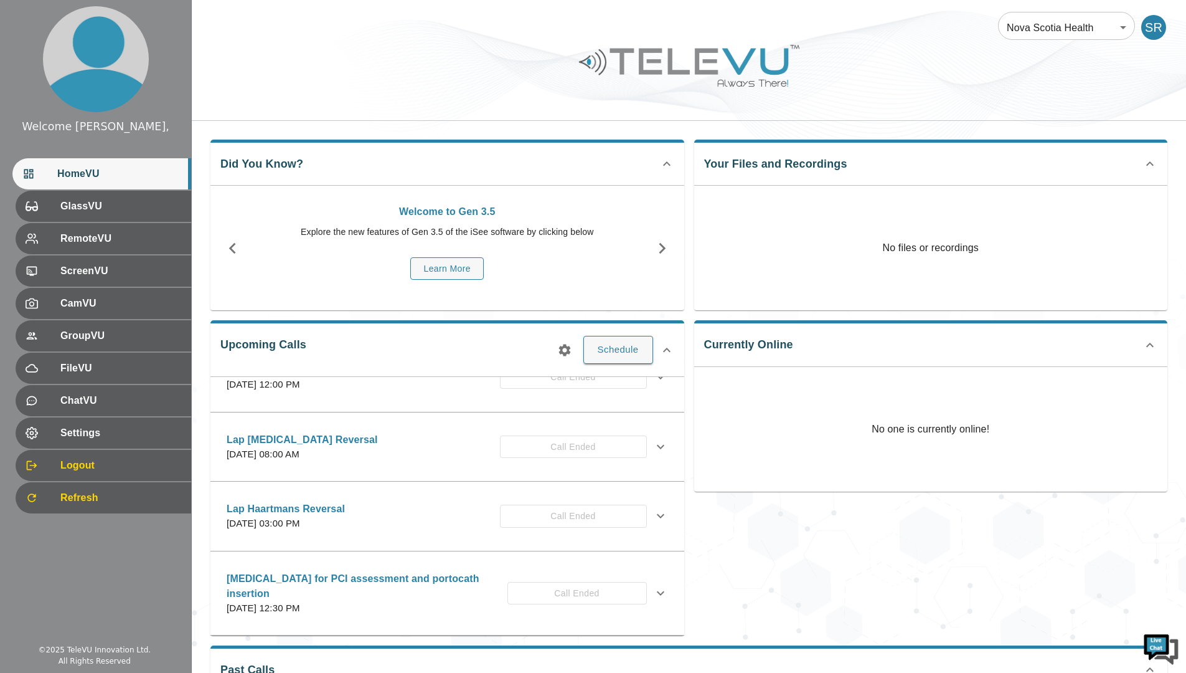
click at [650, 437] on div "Lap [MEDICAL_DATA] Reversal [DATE] 08:00 AM Call Ended" at bounding box center [447, 447] width 461 height 44
click at [653, 443] on icon at bounding box center [660, 446] width 15 height 15
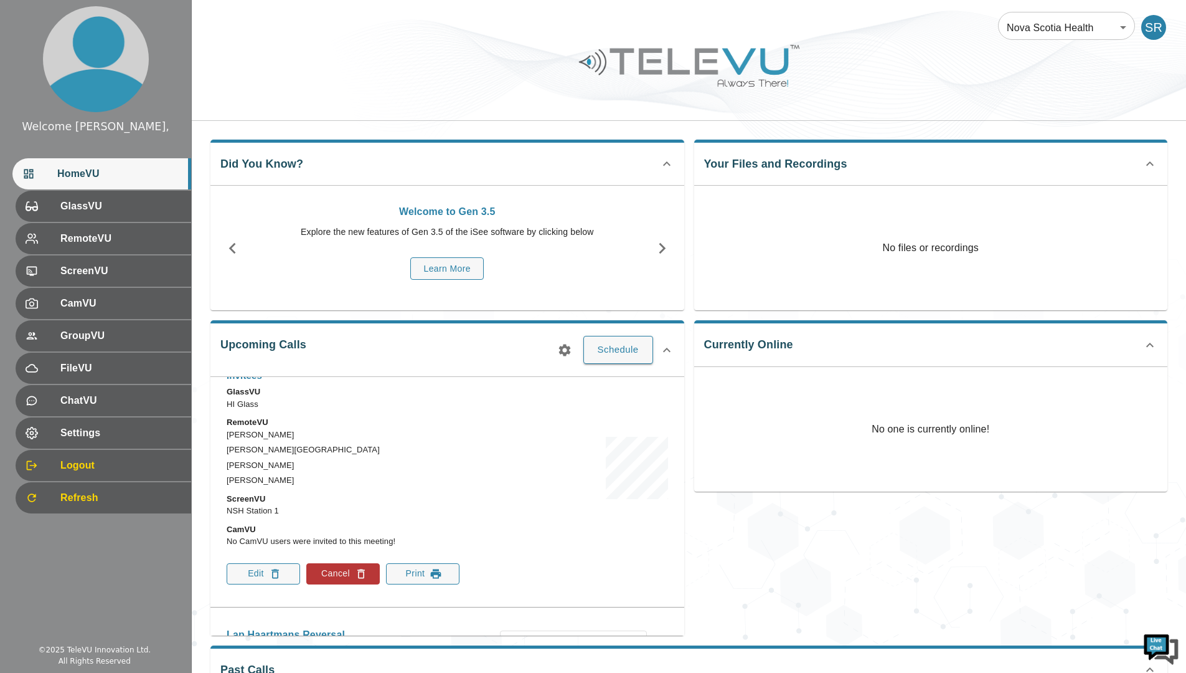
scroll to position [228, 0]
click at [264, 575] on button "Edit" at bounding box center [263, 570] width 73 height 21
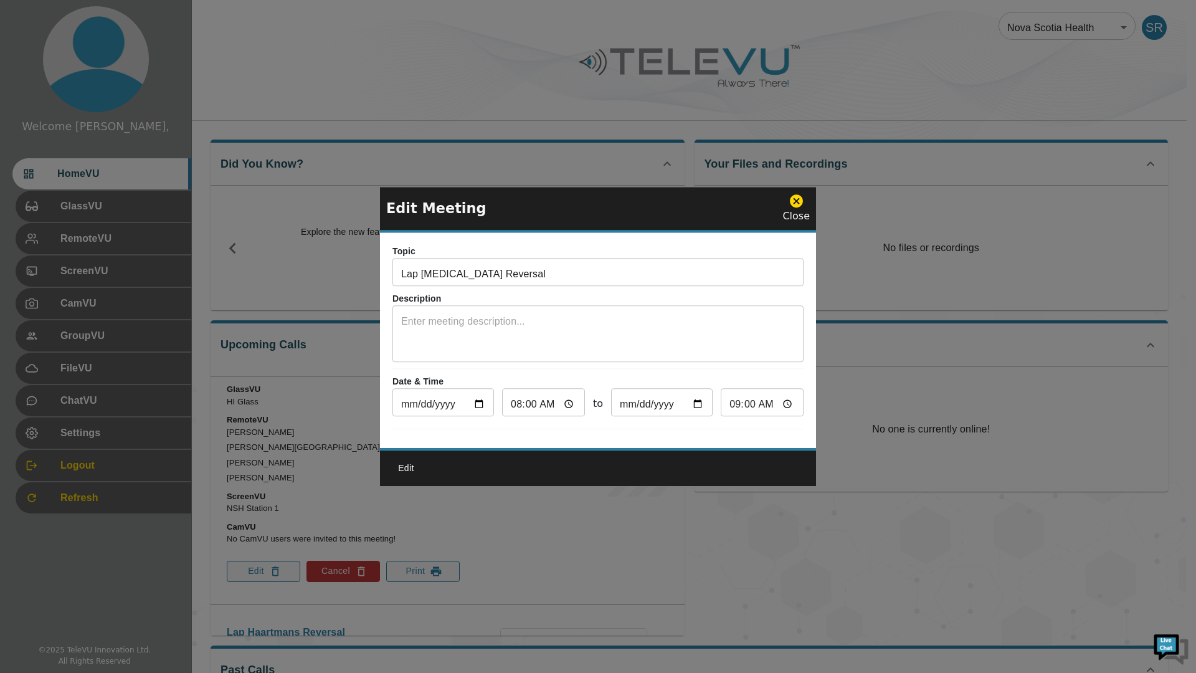
click at [563, 402] on input "08:00" at bounding box center [543, 403] width 83 height 25
type input "03:00"
type input "04:00"
type input "15:00"
type input "16:00"
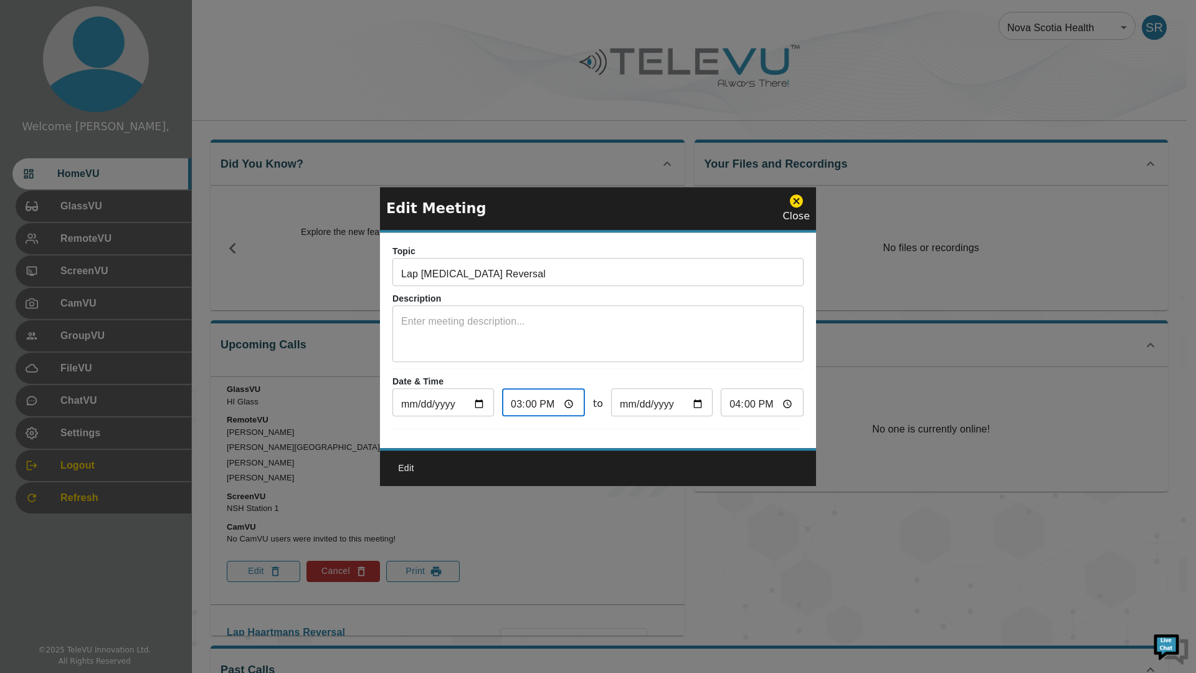
type input "15:00"
click at [453, 435] on div "Topic Lap [MEDICAL_DATA] Reversal ​ Description x ​ Date & Time [DATE] ​ 15:00 …" at bounding box center [598, 339] width 436 height 215
click at [404, 468] on button "Edit" at bounding box center [406, 467] width 40 height 23
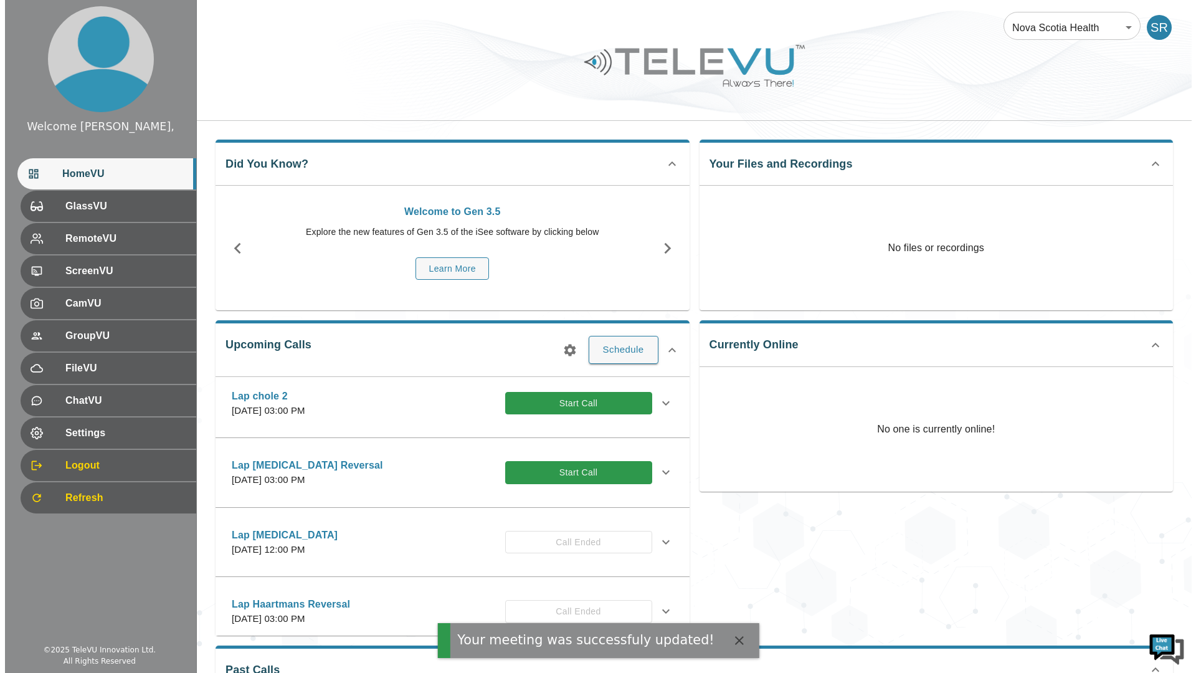
scroll to position [0, 0]
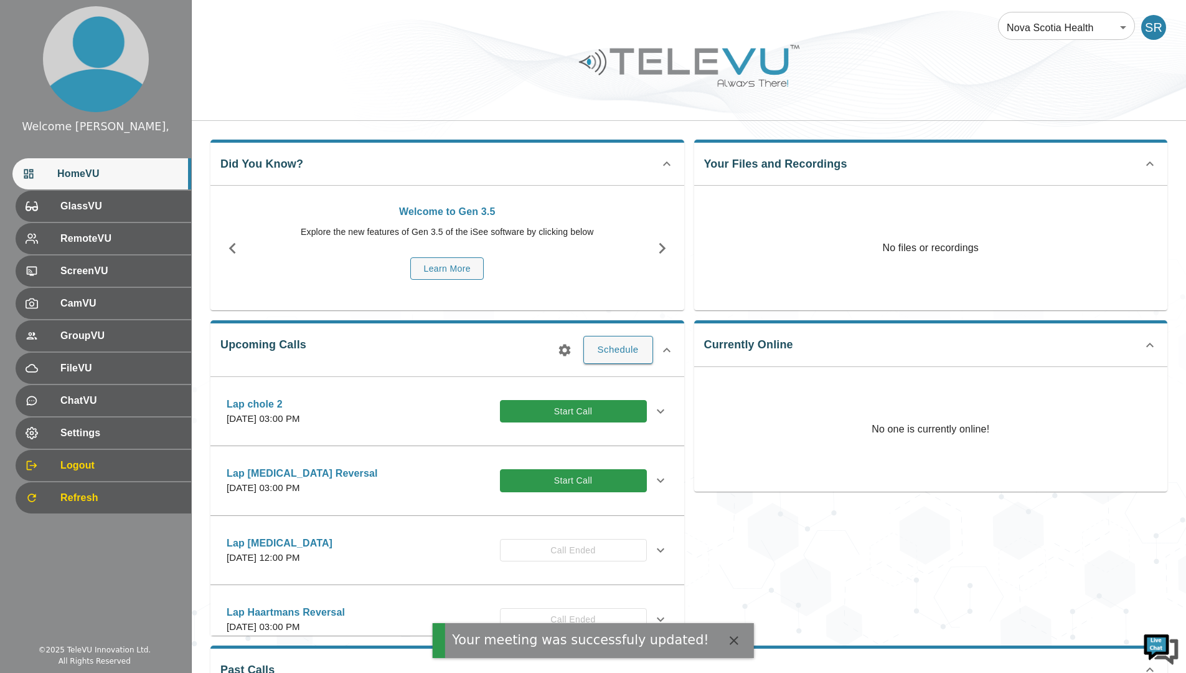
click at [570, 478] on button "Start Call" at bounding box center [573, 480] width 147 height 23
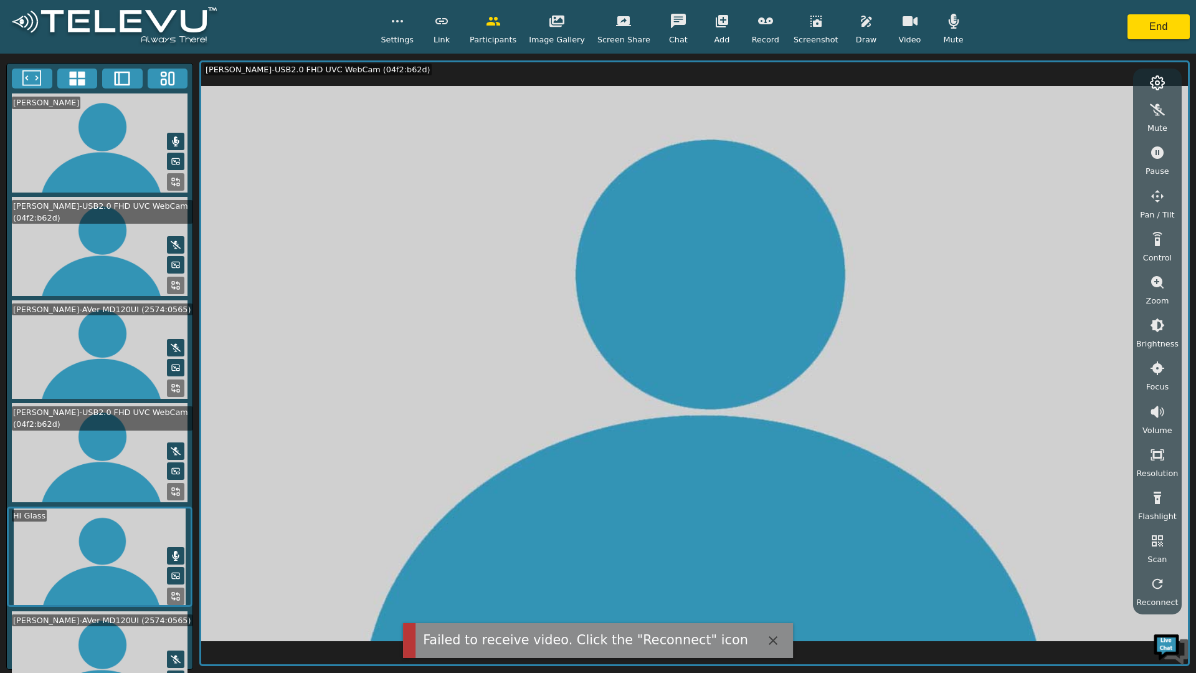
drag, startPoint x: 173, startPoint y: 133, endPoint x: 154, endPoint y: 171, distance: 41.5
click at [173, 136] on icon at bounding box center [176, 141] width 10 height 10
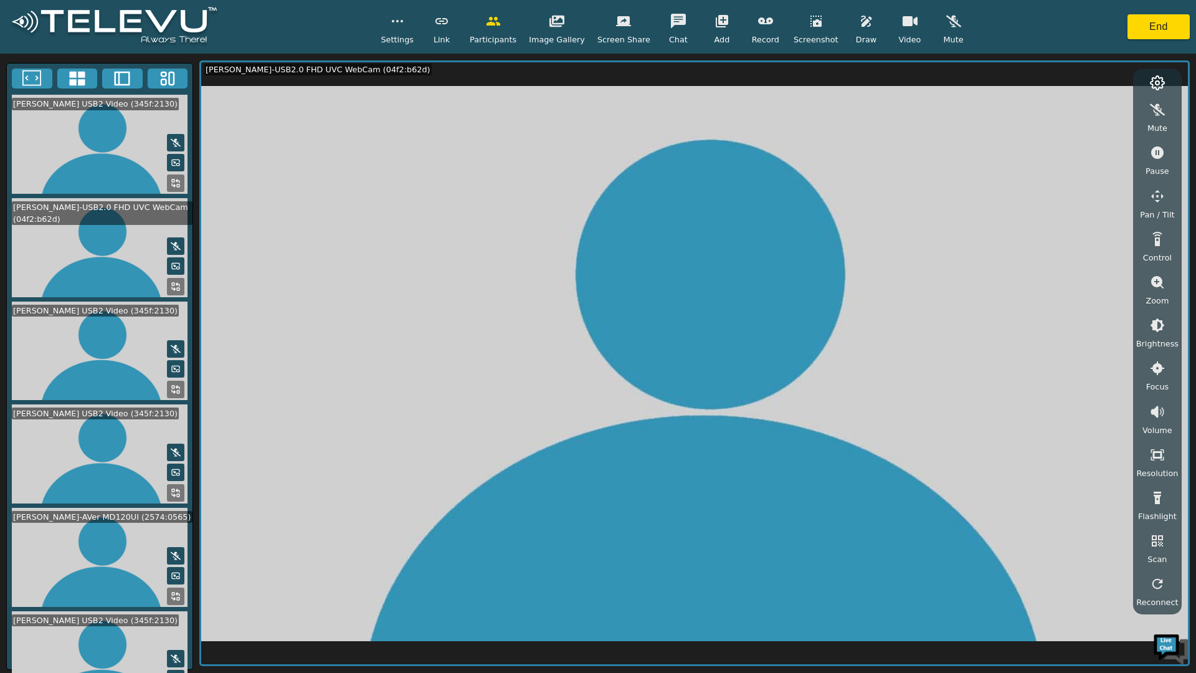
scroll to position [619, 0]
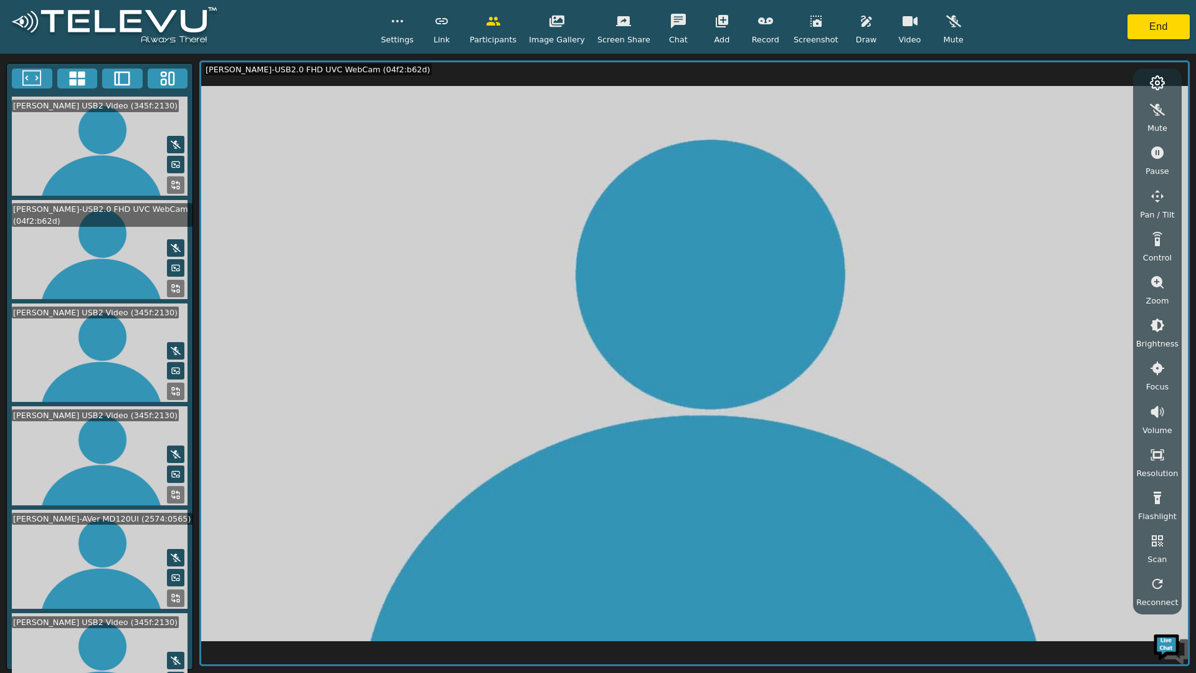
click at [104, 633] on video at bounding box center [100, 662] width 186 height 99
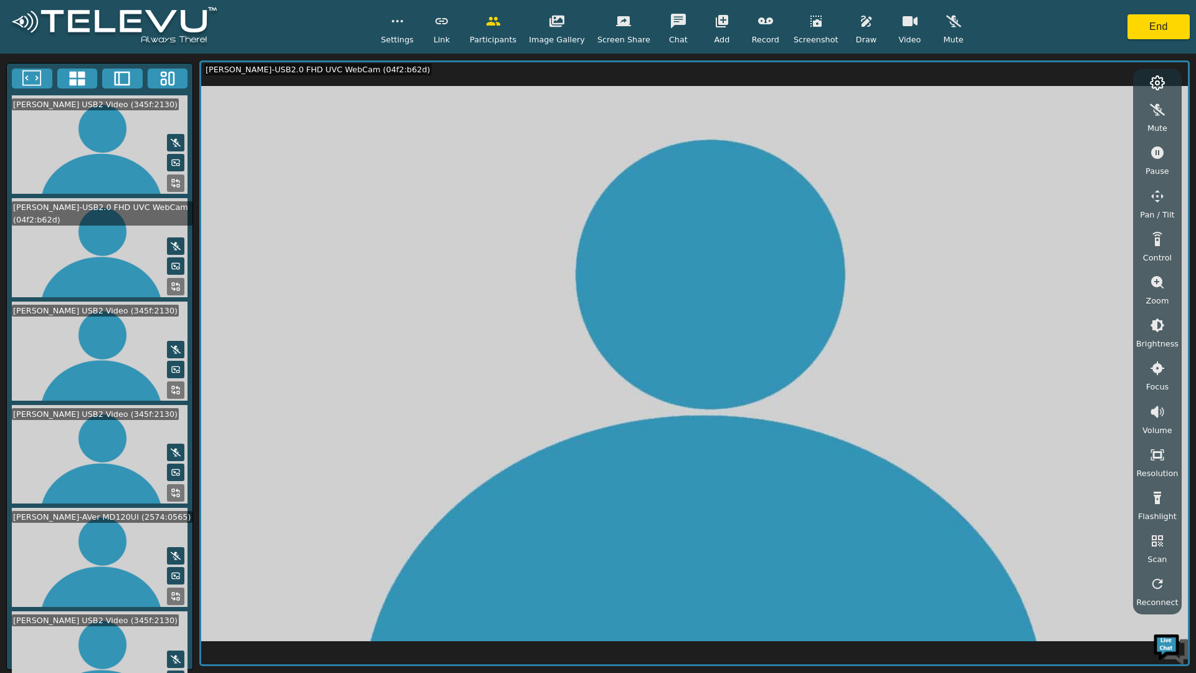
click at [716, 16] on icon "button" at bounding box center [722, 21] width 12 height 12
click at [714, 64] on button "button" at bounding box center [698, 64] width 31 height 25
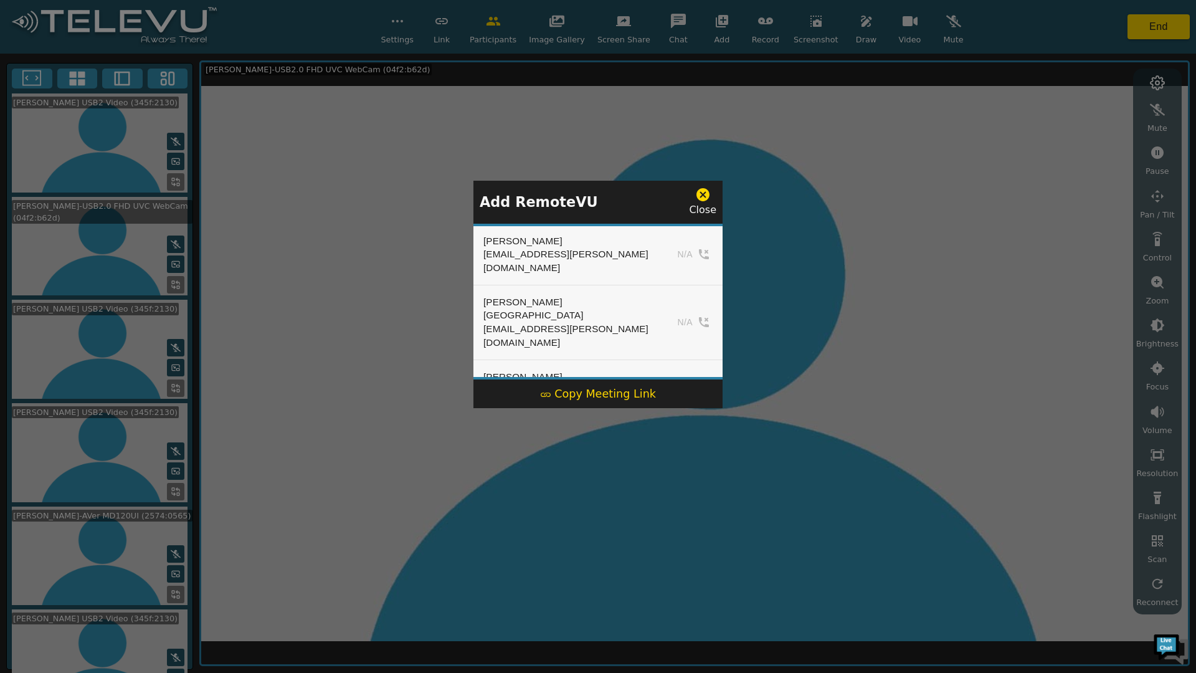
scroll to position [618, 0]
click at [701, 197] on icon at bounding box center [703, 195] width 16 height 16
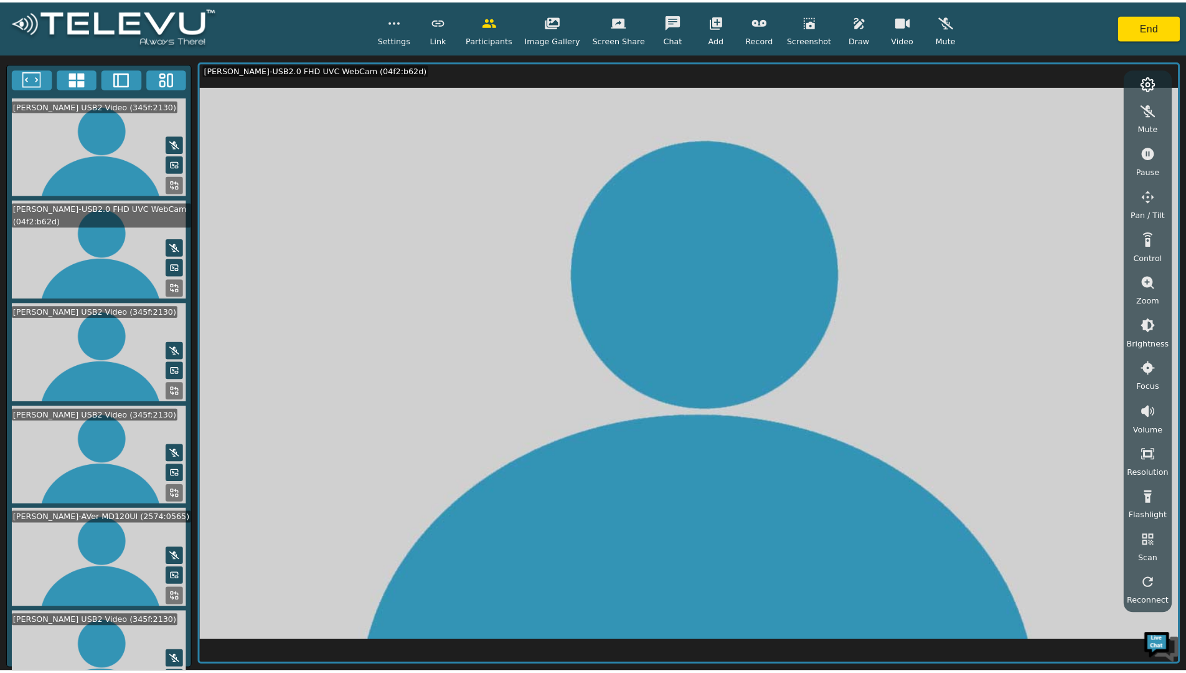
scroll to position [619, 0]
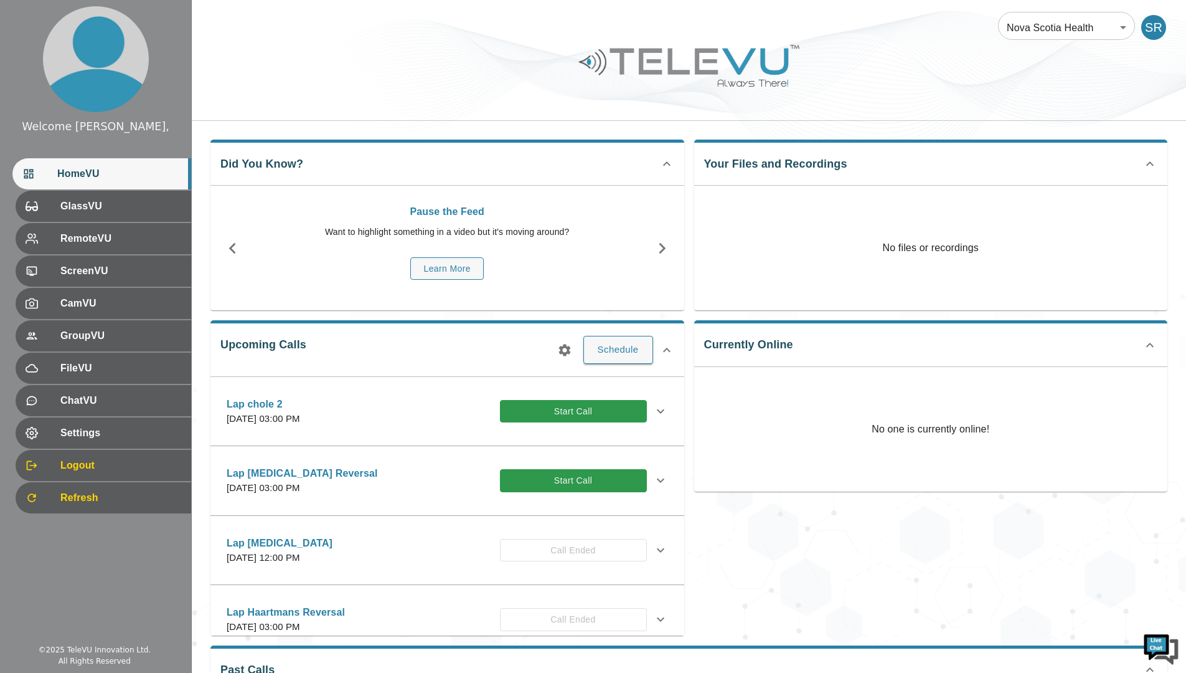
click at [653, 476] on icon at bounding box center [660, 480] width 15 height 15
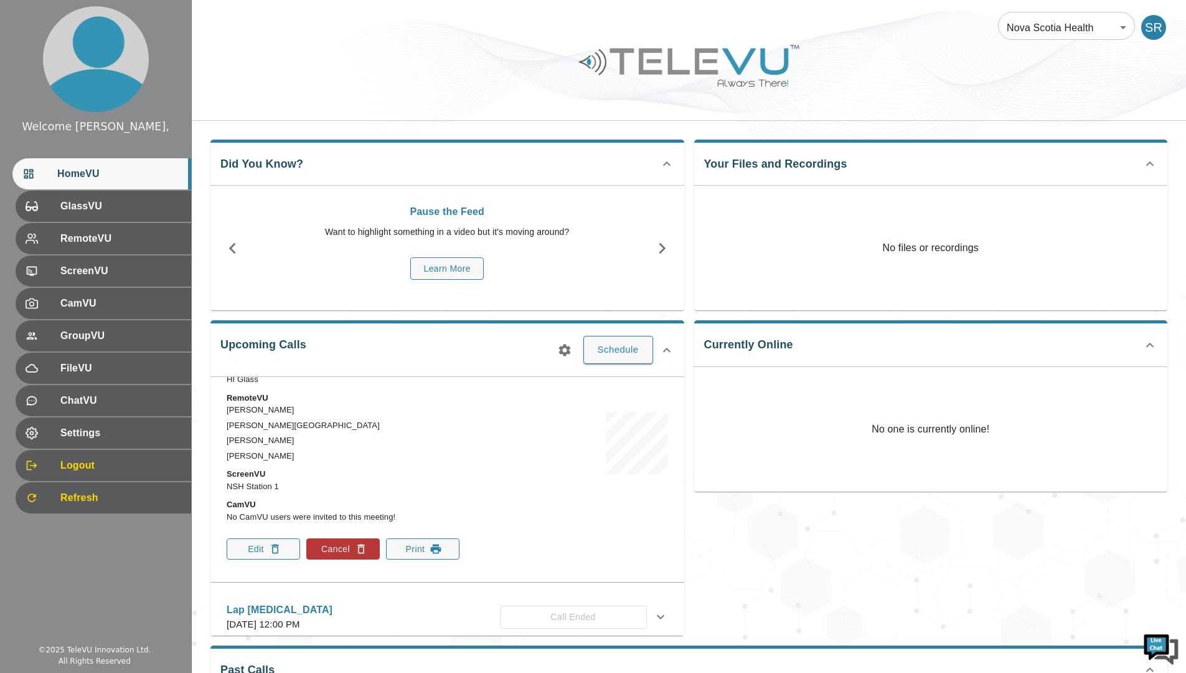
scroll to position [187, 0]
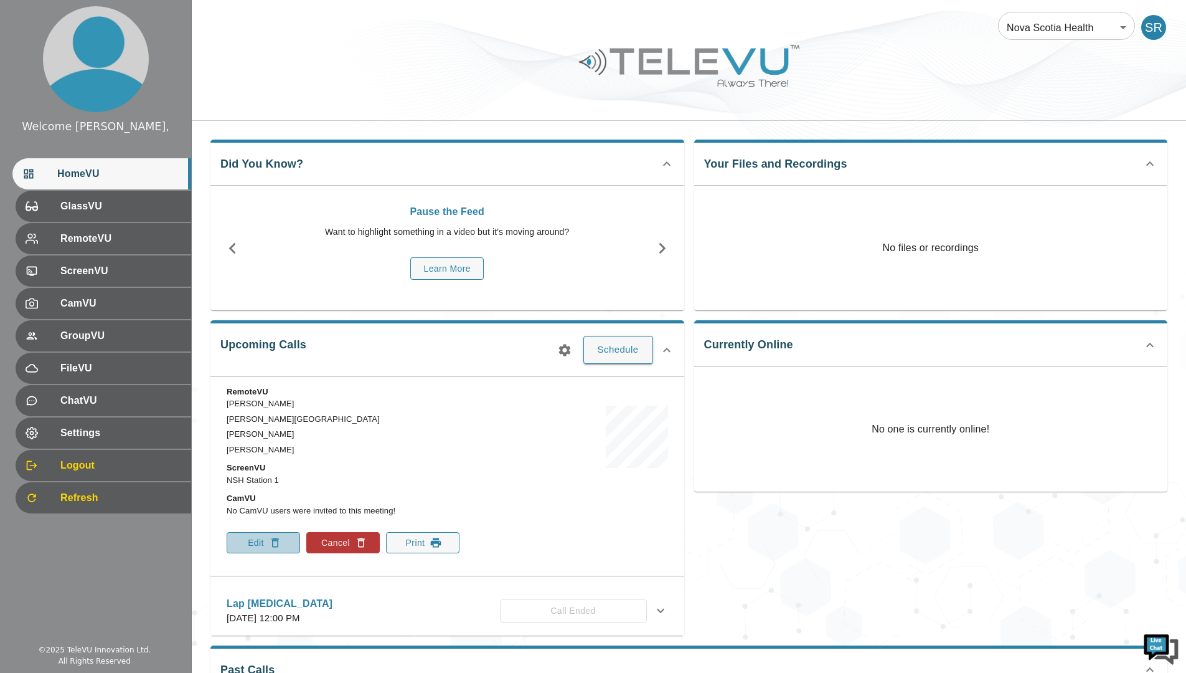
click at [256, 539] on button "Edit" at bounding box center [263, 542] width 73 height 21
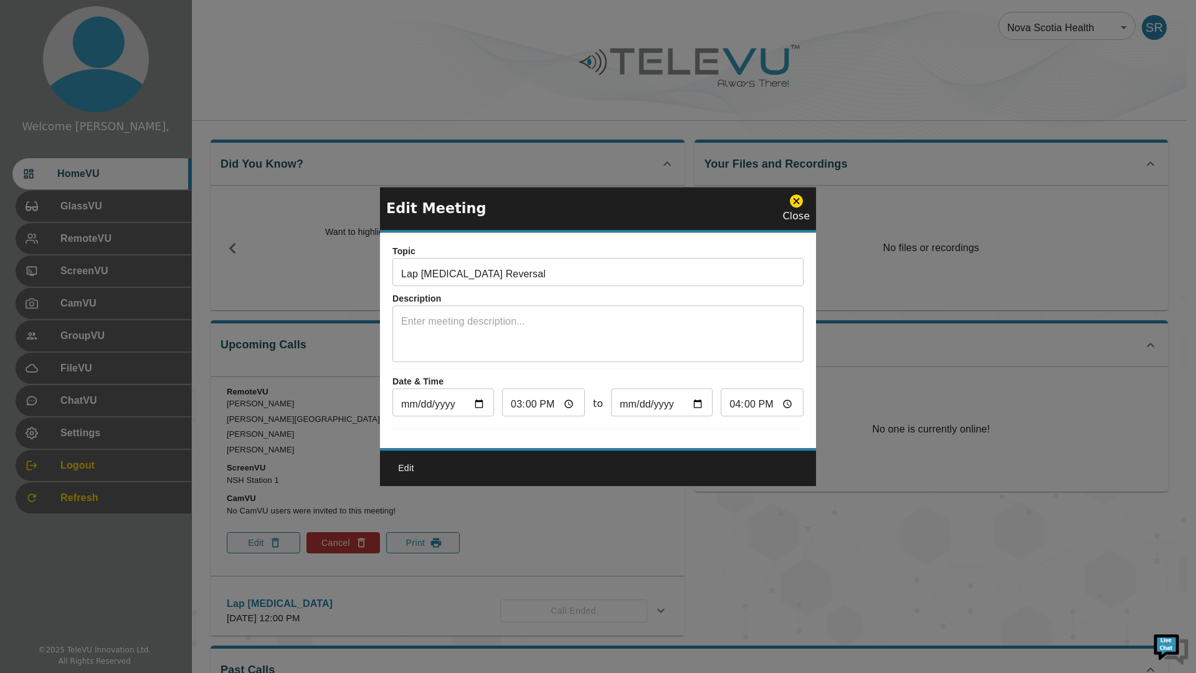
click at [797, 195] on icon at bounding box center [796, 201] width 16 height 16
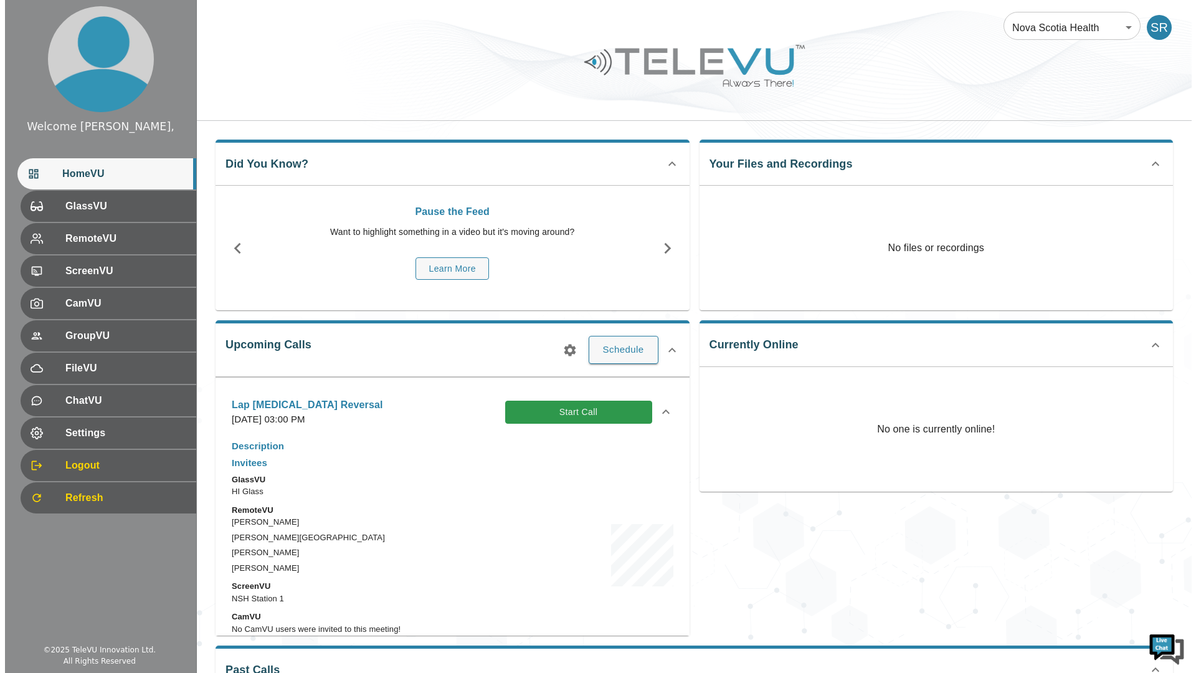
scroll to position [62, 0]
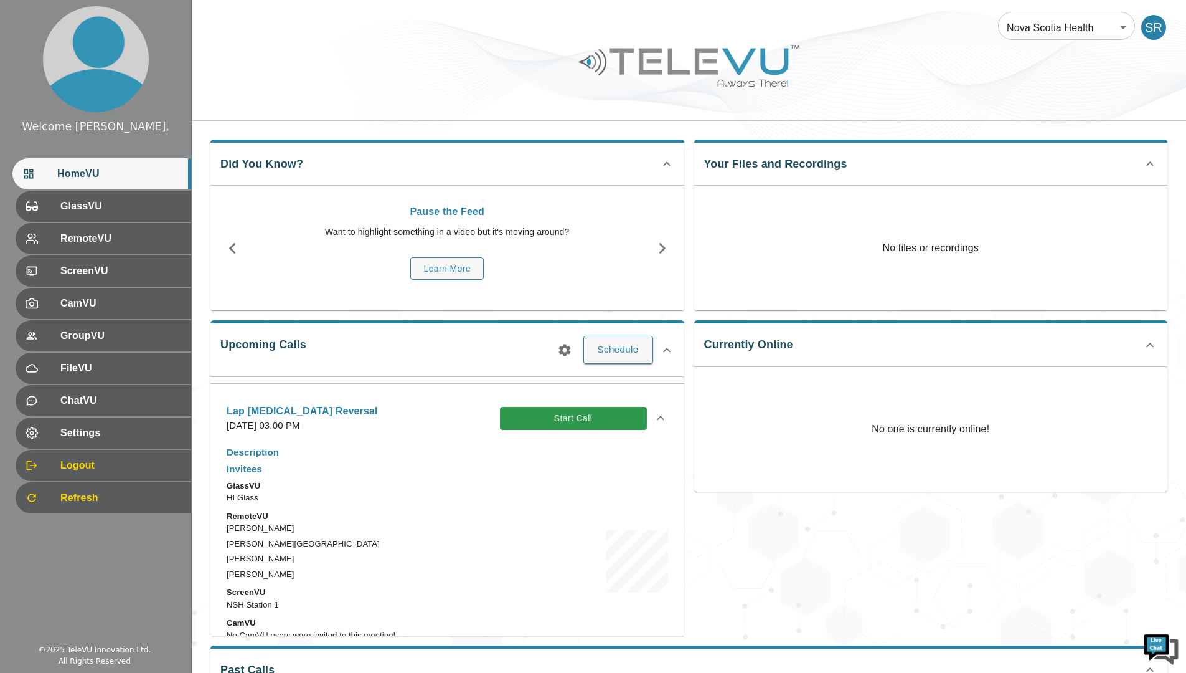
click at [531, 418] on button "Start Call" at bounding box center [573, 418] width 147 height 23
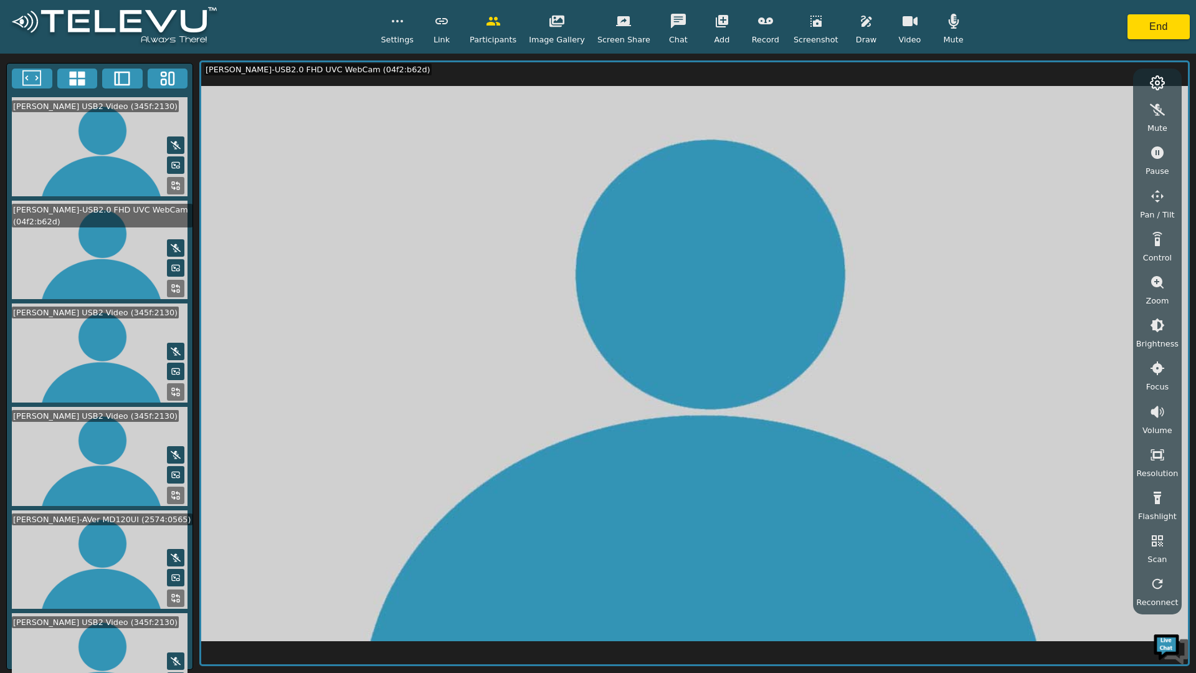
scroll to position [622, 0]
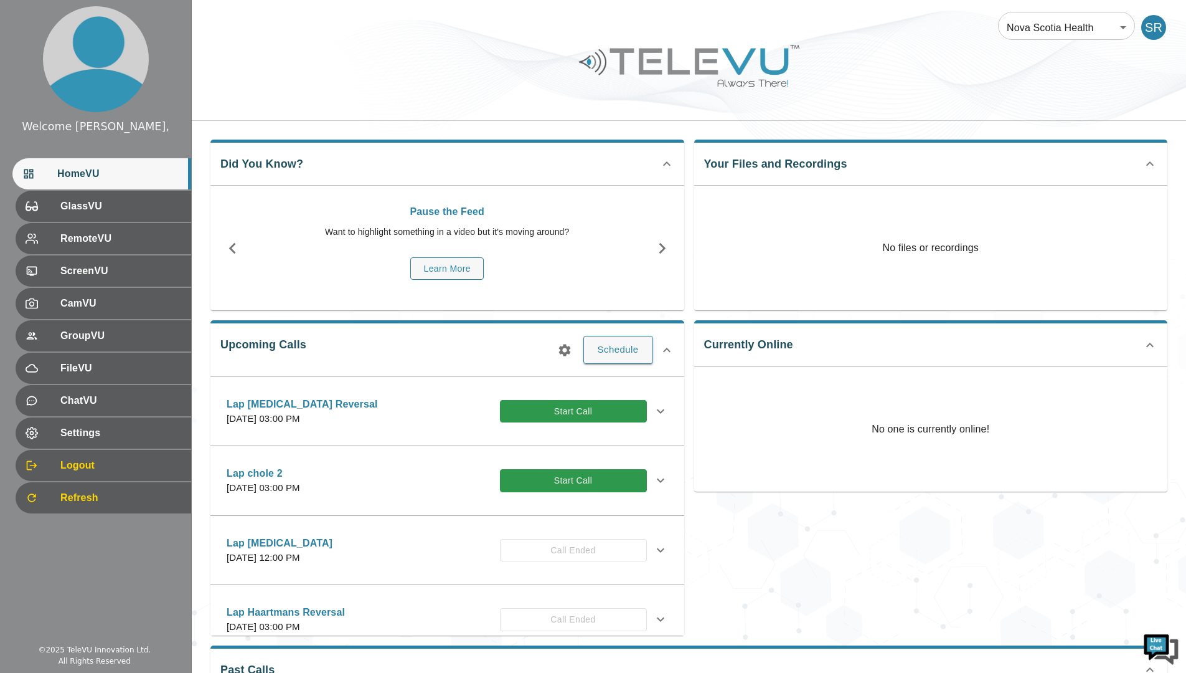
click at [607, 485] on button "Start Call" at bounding box center [573, 480] width 147 height 23
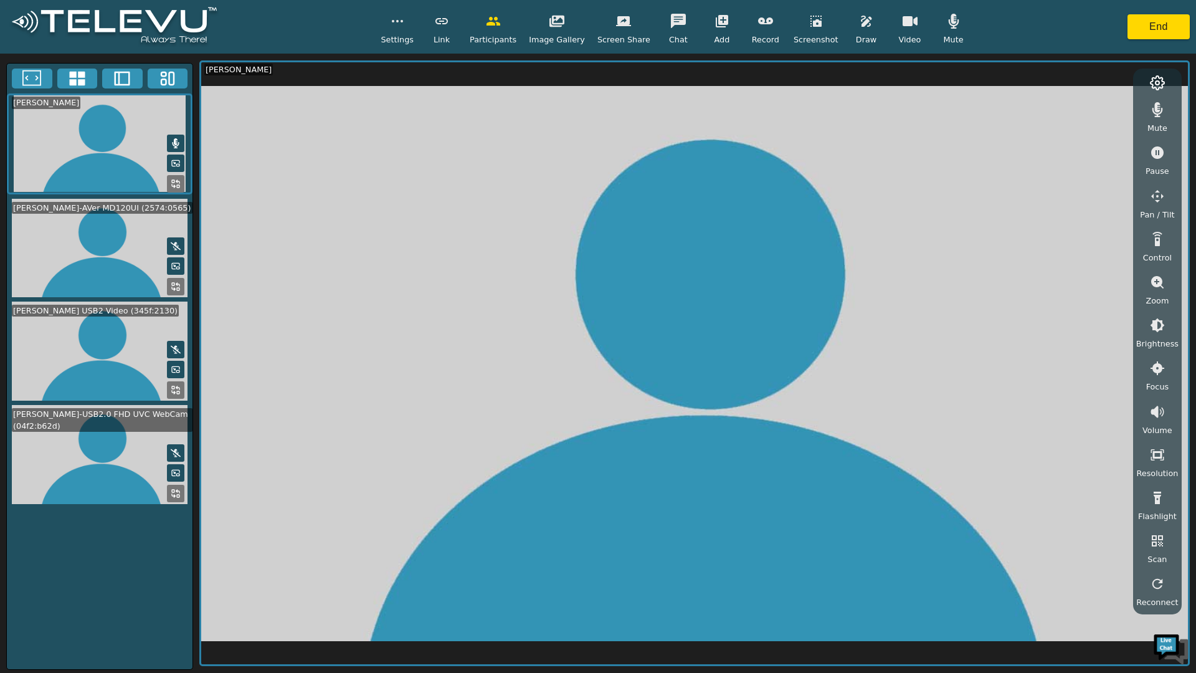
click at [716, 20] on icon "button" at bounding box center [722, 21] width 12 height 12
click at [744, 67] on span "Add RemoteVU" at bounding box center [744, 65] width 60 height 12
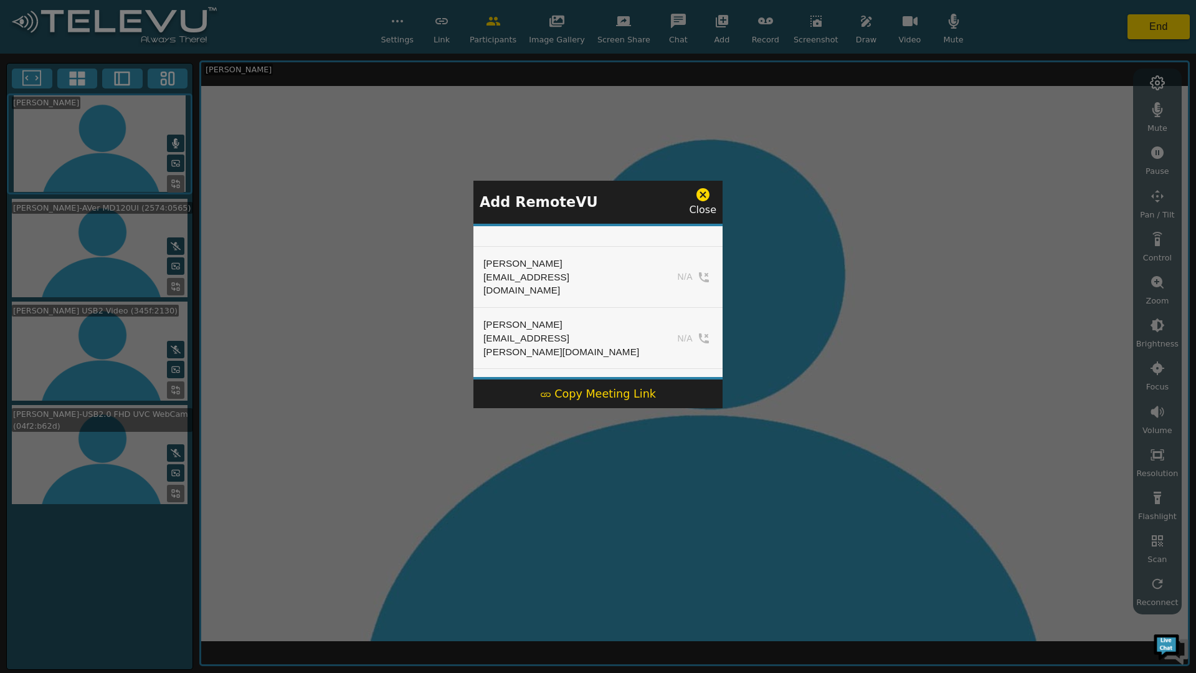
click at [672, 600] on button "Add" at bounding box center [686, 609] width 51 height 19
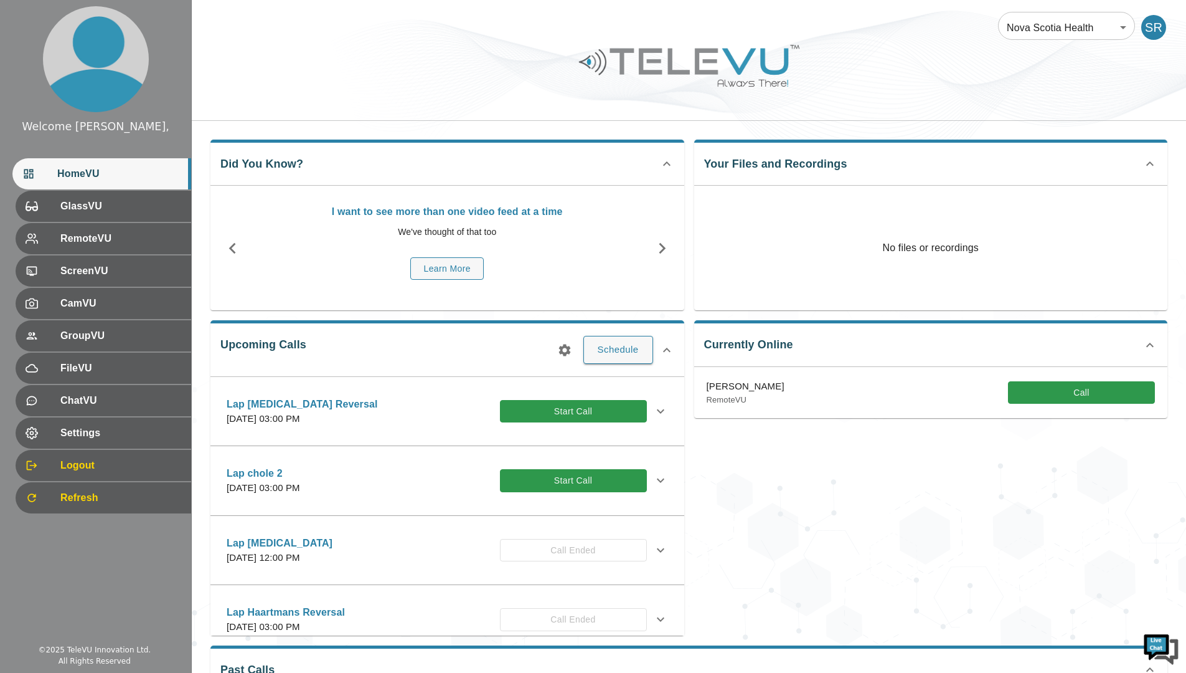
click at [525, 412] on button "Start Call" at bounding box center [573, 411] width 147 height 23
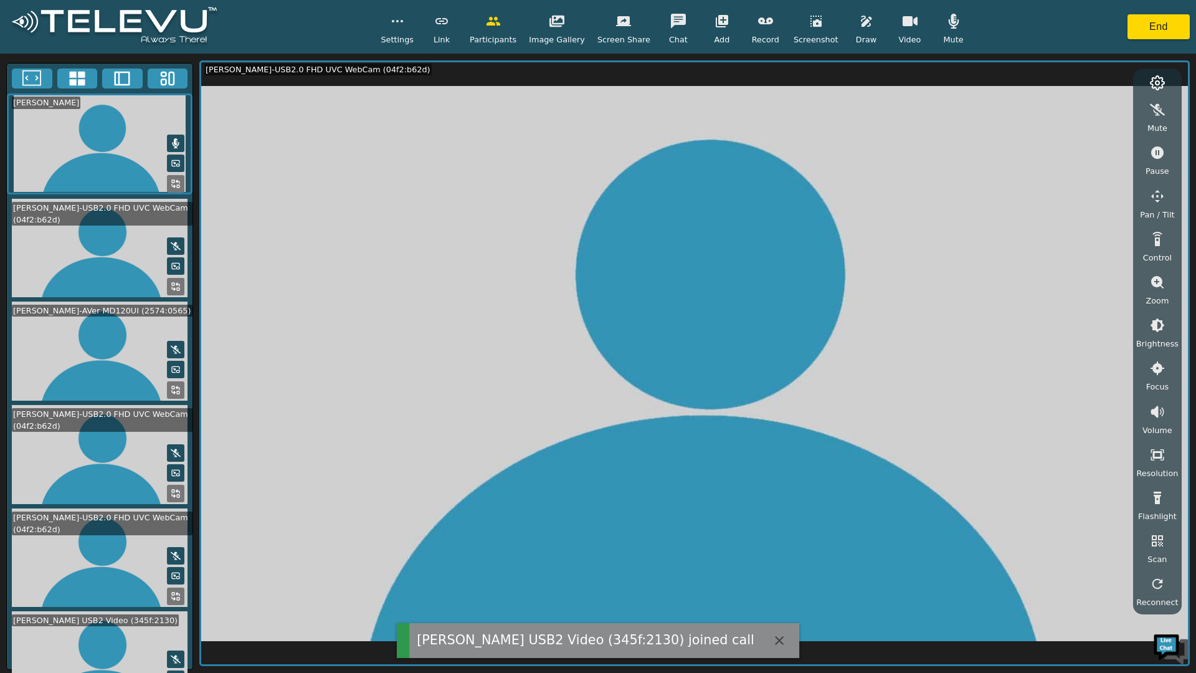
click at [948, 21] on icon "button" at bounding box center [953, 21] width 11 height 15
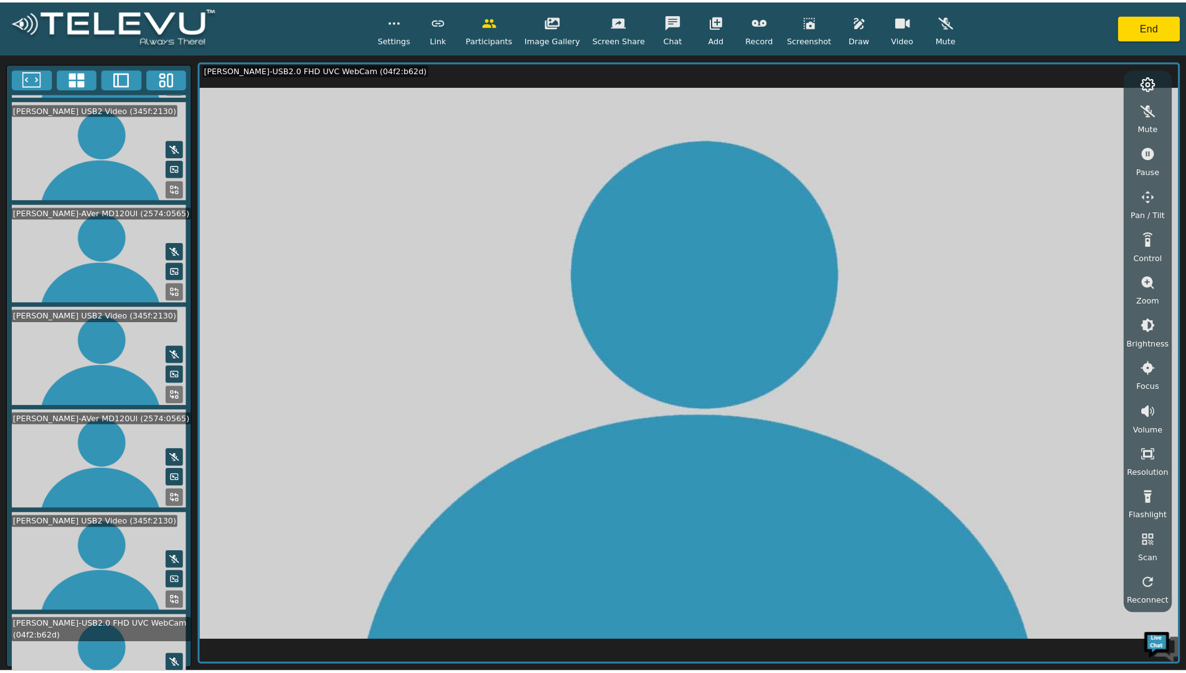
scroll to position [618, 0]
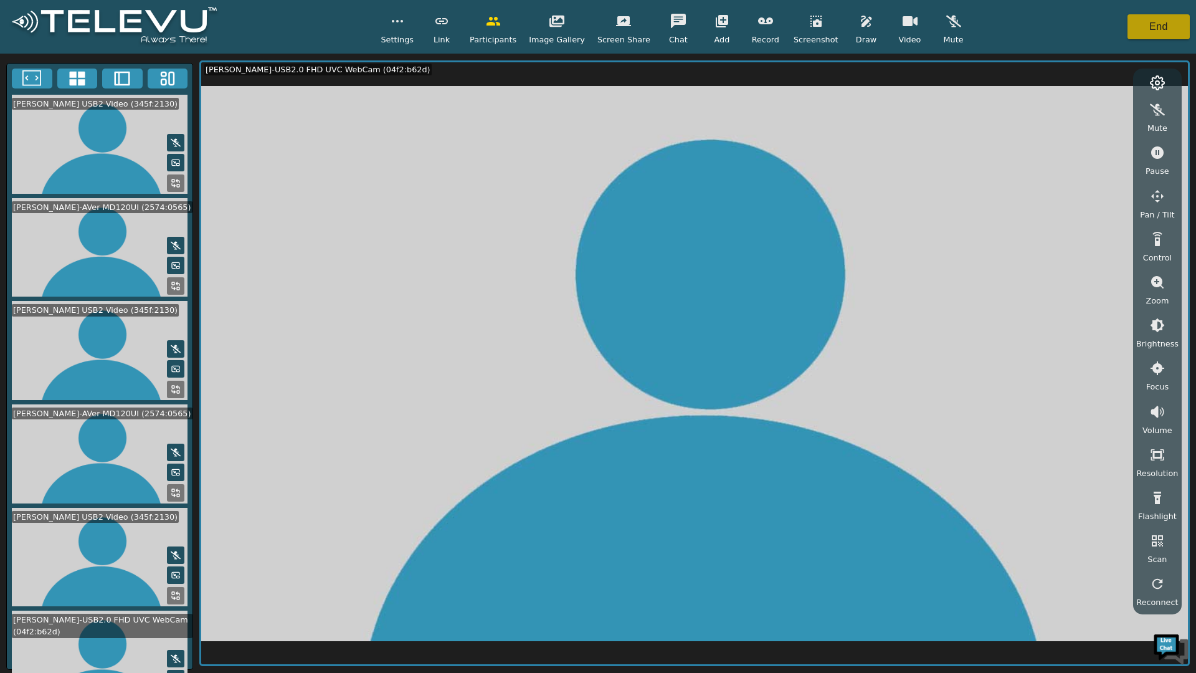
click at [1162, 31] on button "End" at bounding box center [1158, 26] width 62 height 25
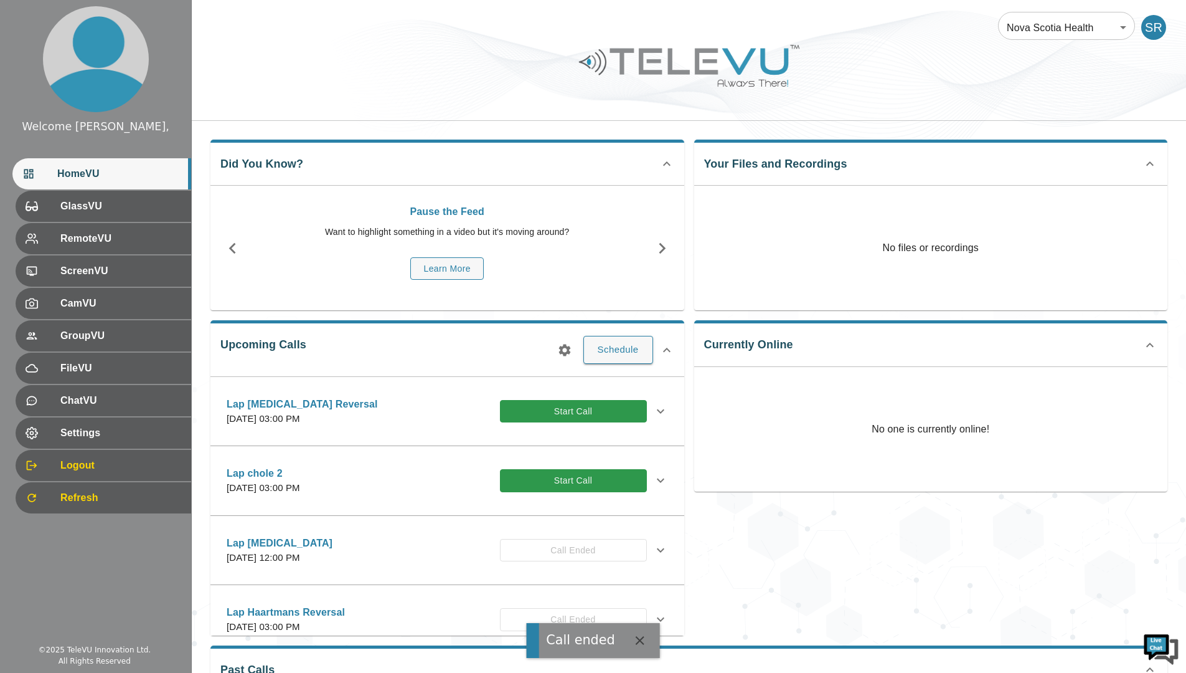
click at [77, 463] on span "Logout" at bounding box center [120, 465] width 121 height 15
